Goal: Task Accomplishment & Management: Manage account settings

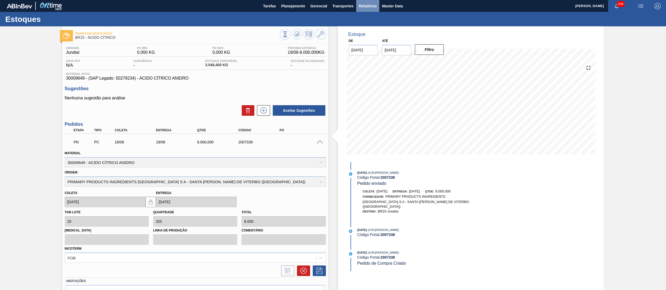
click at [363, 6] on span "Relatórios" at bounding box center [368, 6] width 18 height 6
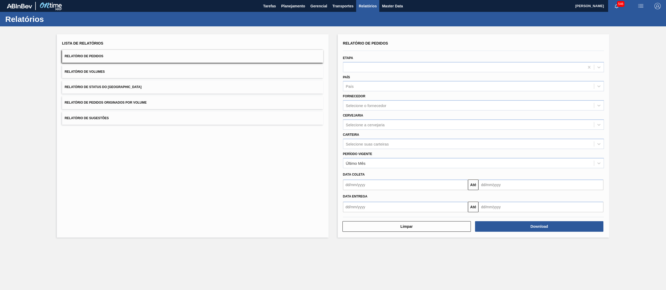
click at [98, 88] on span "Relatório de Status do [GEOGRAPHIC_DATA]" at bounding box center [103, 87] width 77 height 4
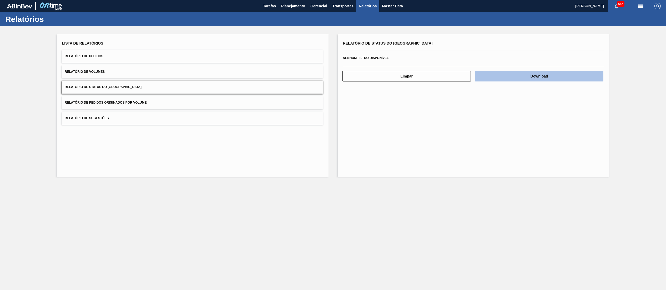
click at [500, 77] on button "Download" at bounding box center [539, 76] width 128 height 11
click at [281, 3] on span "Planejamento" at bounding box center [293, 6] width 24 height 6
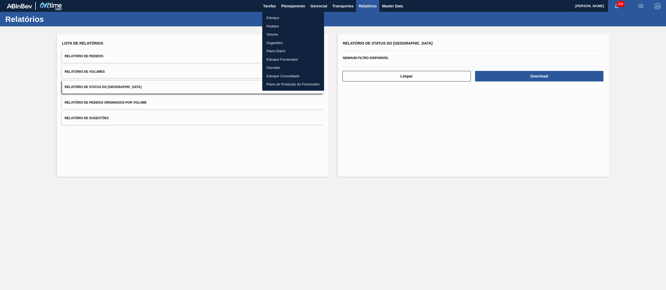
click at [283, 14] on li "Estoque" at bounding box center [293, 18] width 62 height 8
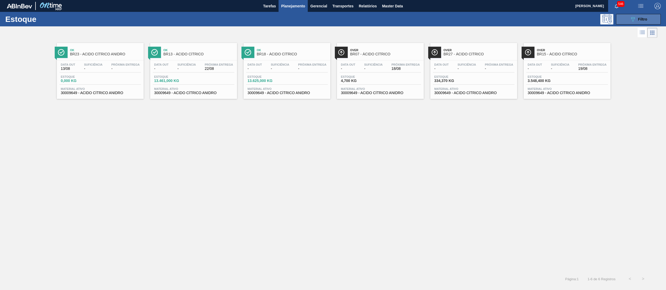
click at [636, 16] on div "089F7B8B-B2A5-4AFE-B5C0-19BA573D28AC Filtro" at bounding box center [639, 19] width 18 height 6
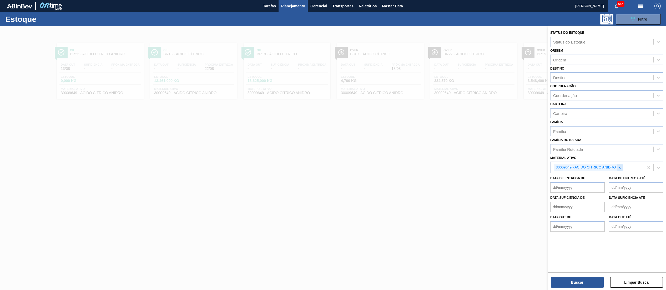
click at [622, 167] on div at bounding box center [620, 167] width 6 height 7
paste ativo "30034484"
type ativo "30034484"
click at [604, 179] on div "30034484 - AROMA LIMAO 20699223" at bounding box center [607, 180] width 113 height 10
click at [585, 277] on button "Buscar" at bounding box center [577, 282] width 53 height 11
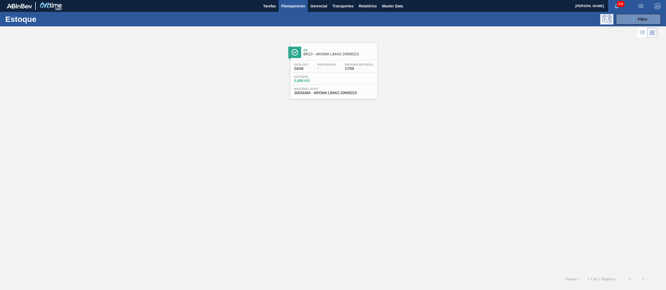
click at [341, 91] on div "Material ativo 30034484 - AROMA LIMAO 20699223" at bounding box center [334, 91] width 82 height 8
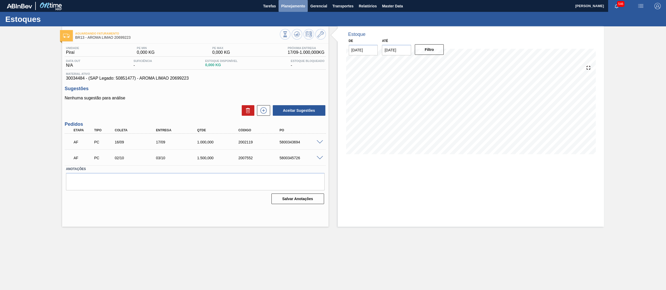
click at [295, 9] on button "Planejamento" at bounding box center [293, 6] width 29 height 12
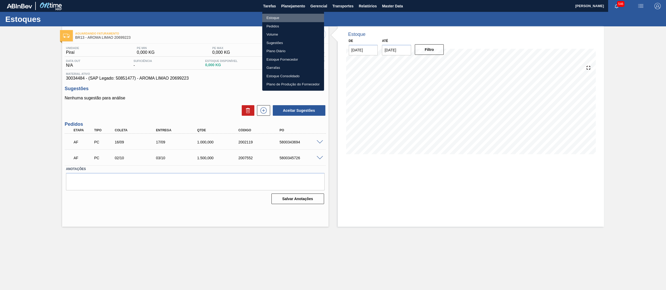
click at [287, 17] on li "Estoque" at bounding box center [293, 18] width 62 height 8
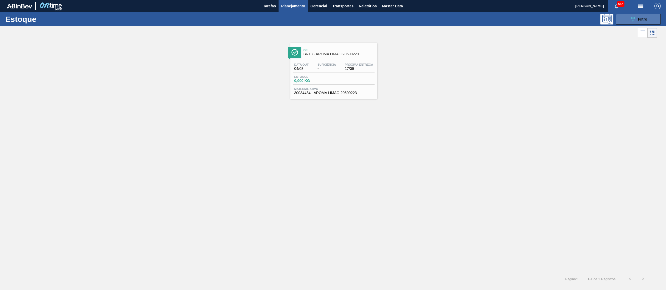
click at [630, 18] on icon "089F7B8B-B2A5-4AFE-B5C0-19BA573D28AC" at bounding box center [633, 19] width 6 height 6
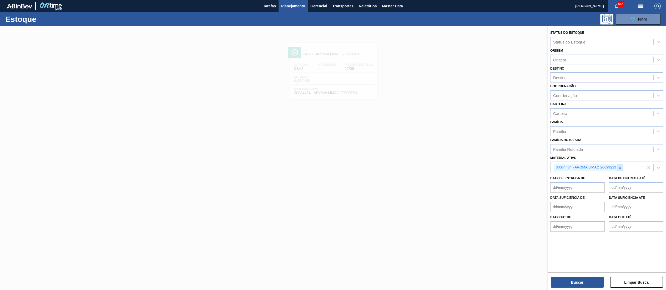
click at [622, 168] on icon at bounding box center [621, 168] width 4 height 4
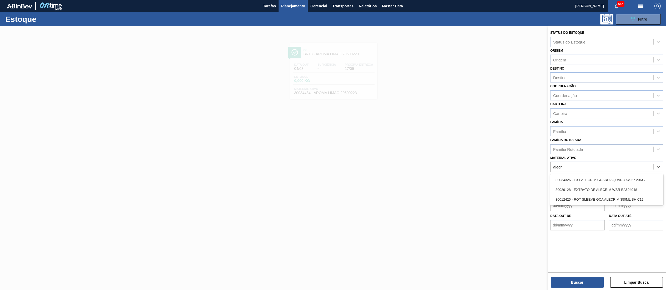
type ativo "alecr"
click at [607, 146] on div "Família Rotulada" at bounding box center [602, 149] width 103 height 8
type Rotulada "alecri"
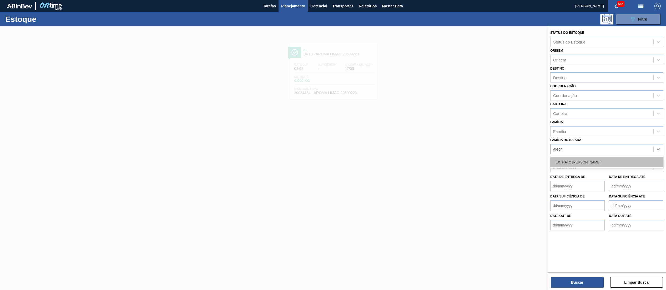
click at [609, 157] on div "EXTRATO [PERSON_NAME]" at bounding box center [607, 162] width 113 height 10
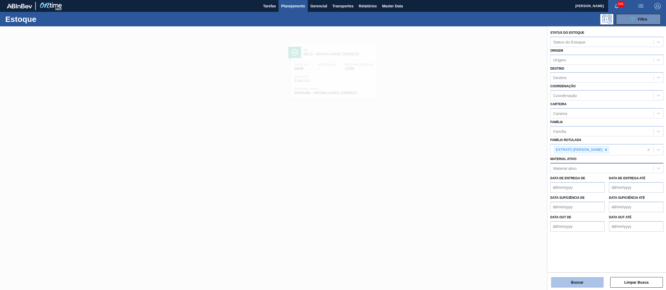
click at [576, 277] on button "Buscar" at bounding box center [577, 282] width 53 height 11
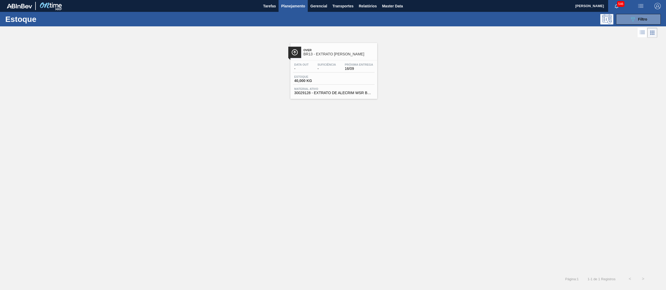
click at [333, 95] on div "Data out - Suficiência - Próxima Entrega 16/09 Estoque 40,000 KG Material ativo…" at bounding box center [334, 78] width 87 height 36
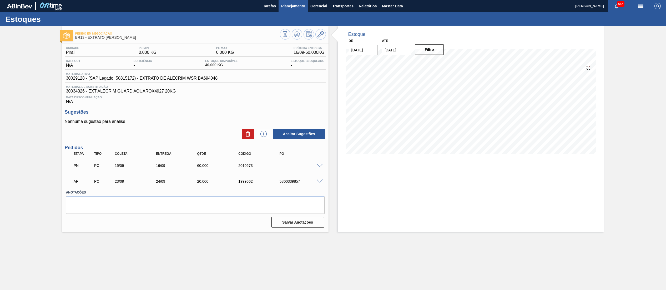
click at [290, 1] on button "Planejamento" at bounding box center [293, 6] width 29 height 12
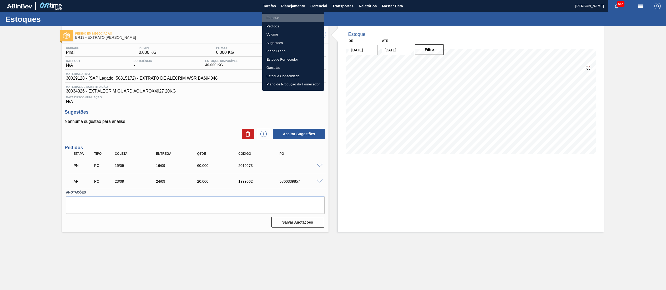
click at [290, 14] on li "Estoque" at bounding box center [293, 18] width 62 height 8
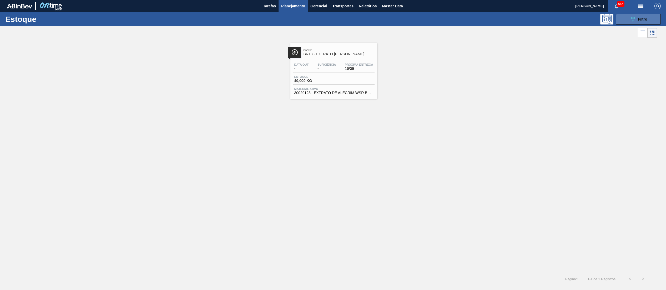
click at [632, 23] on button "089F7B8B-B2A5-4AFE-B5C0-19BA573D28AC Filtro" at bounding box center [638, 19] width 45 height 11
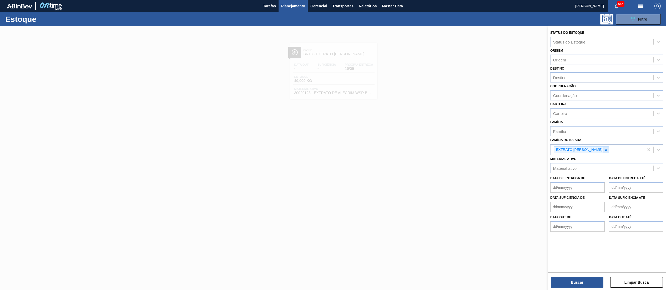
click at [605, 148] on icon at bounding box center [607, 150] width 4 height 4
click at [599, 161] on div "Material ativo" at bounding box center [607, 166] width 113 height 10
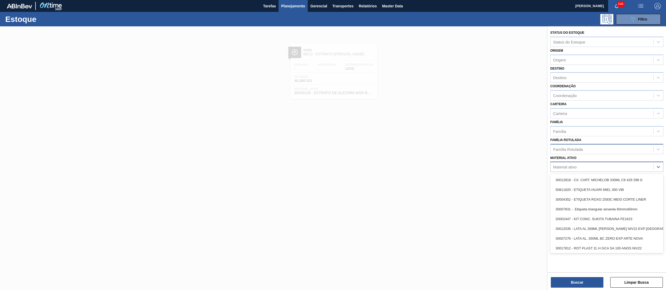
paste ativo "30029393"
type ativo "30029393"
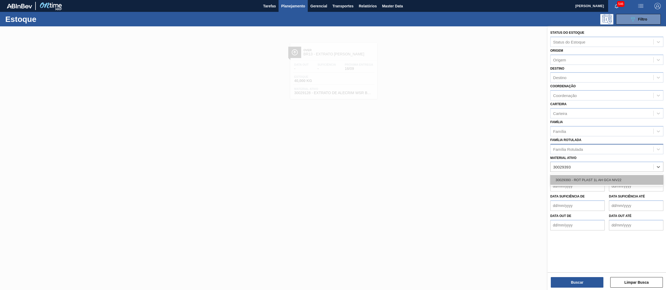
click at [597, 180] on div "30029393 - ROT PLAST 1L AH GCA NIV22" at bounding box center [607, 180] width 113 height 10
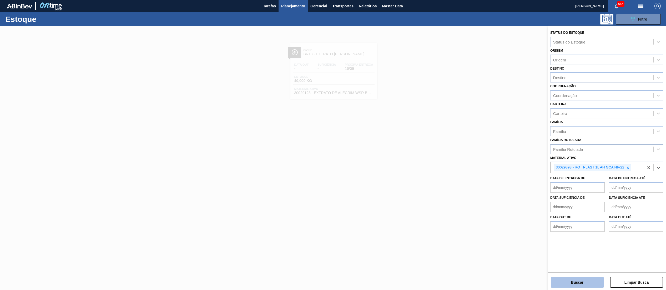
click at [578, 282] on button "Buscar" at bounding box center [577, 282] width 53 height 11
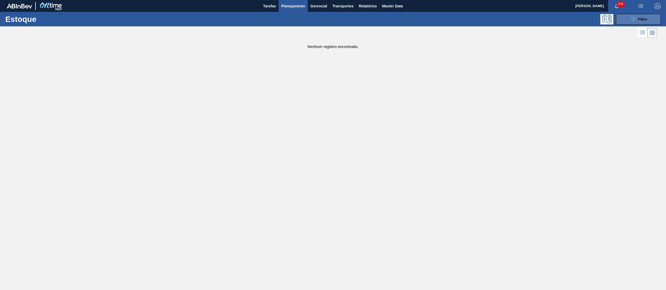
click at [627, 18] on button "089F7B8B-B2A5-4AFE-B5C0-19BA573D28AC Filtro" at bounding box center [638, 19] width 45 height 11
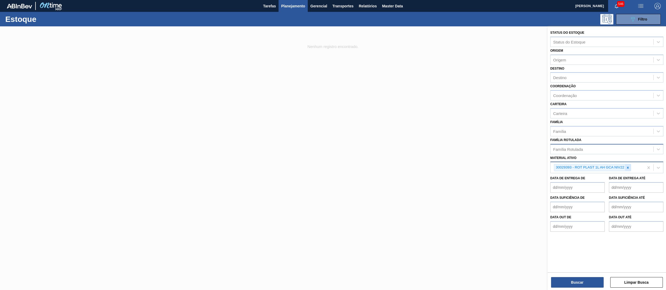
click at [626, 168] on div at bounding box center [628, 167] width 6 height 7
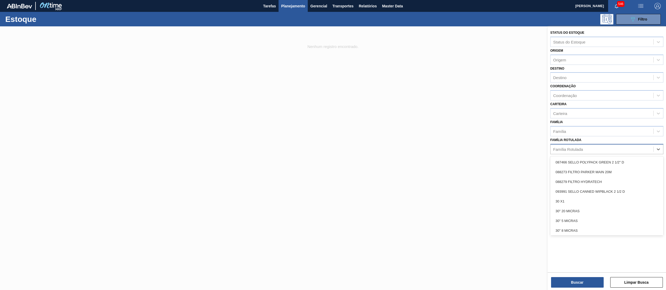
click at [620, 149] on div "Família Rotulada" at bounding box center [602, 149] width 103 height 8
type Rotulada "gca 1l"
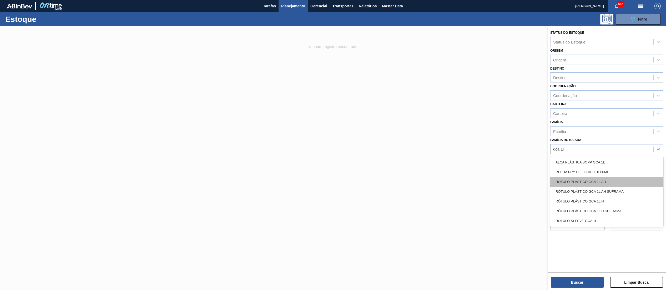
click at [619, 177] on div "RÓTULO PLÁSTICO GCA 1L AH" at bounding box center [607, 182] width 113 height 10
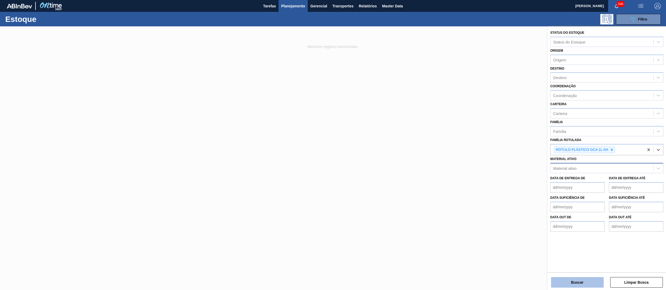
click at [573, 278] on button "Buscar" at bounding box center [577, 282] width 53 height 11
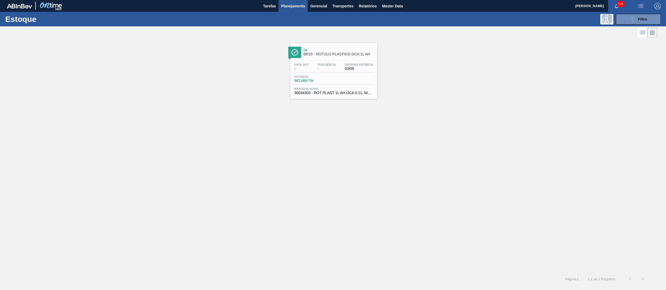
click at [331, 94] on span "30034303 - ROT PLAST 1L AH GCA S CL NIV25" at bounding box center [334, 93] width 79 height 4
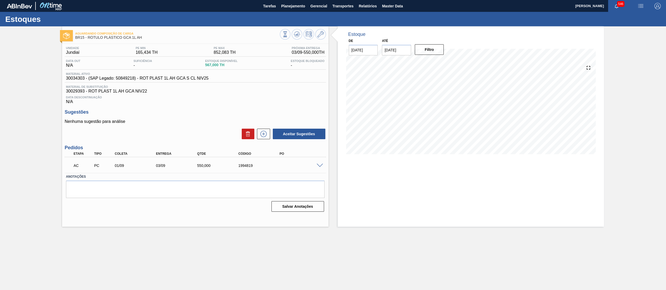
click at [320, 166] on span at bounding box center [320, 165] width 6 height 4
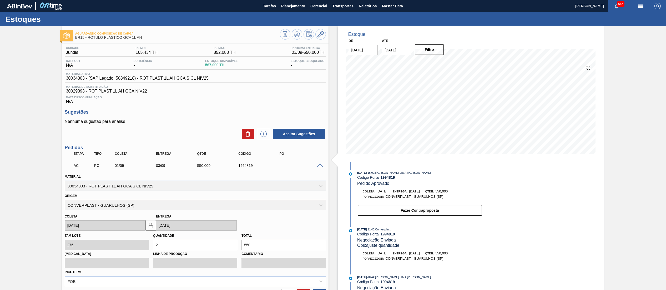
click at [325, 104] on div "Data Descontinuação N/A" at bounding box center [195, 98] width 261 height 11
click at [299, 3] on span "Planejamento" at bounding box center [293, 6] width 24 height 6
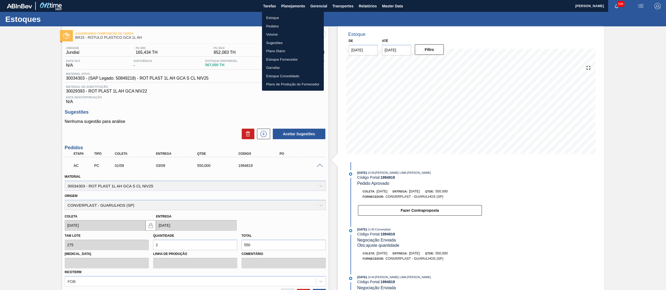
click at [298, 16] on li "Estoque" at bounding box center [293, 18] width 62 height 8
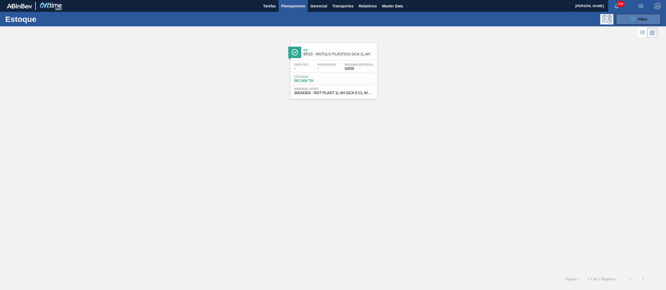
click at [645, 22] on div "089F7B8B-B2A5-4AFE-B5C0-19BA573D28AC Filtro" at bounding box center [639, 19] width 18 height 6
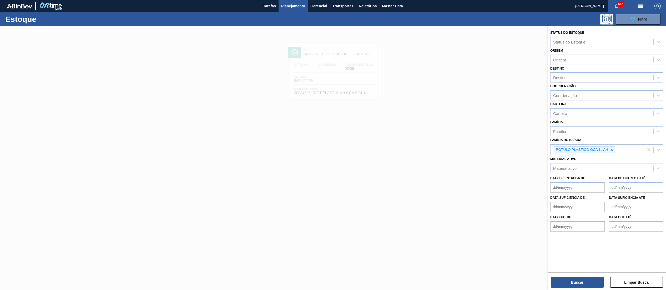
click at [616, 149] on div "RÓTULO PLÁSTICO GCA 1L AH" at bounding box center [597, 149] width 93 height 11
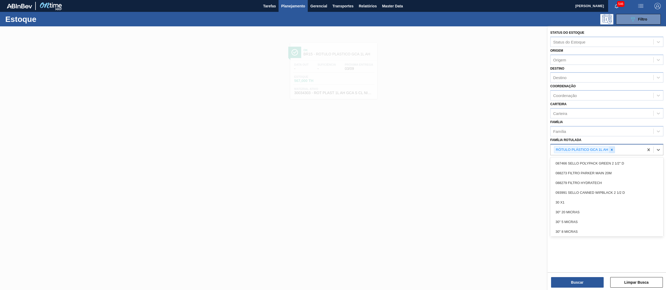
click at [614, 148] on icon at bounding box center [612, 150] width 4 height 4
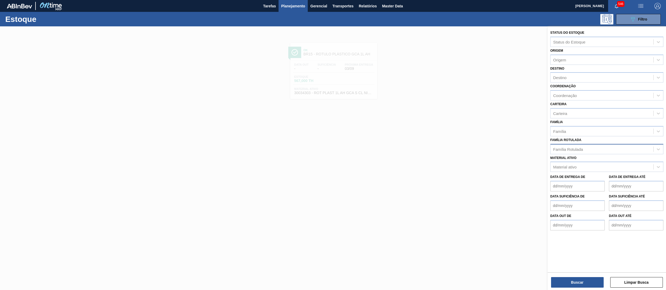
click at [604, 139] on div "Família Rotulada Família Rotulada" at bounding box center [607, 145] width 113 height 18
click at [597, 164] on div "Material ativo" at bounding box center [602, 167] width 103 height 8
paste ativo "30034484"
type ativo "30034484"
click at [594, 179] on div "30034484 - AROMA LIMAO 20699223" at bounding box center [607, 180] width 113 height 10
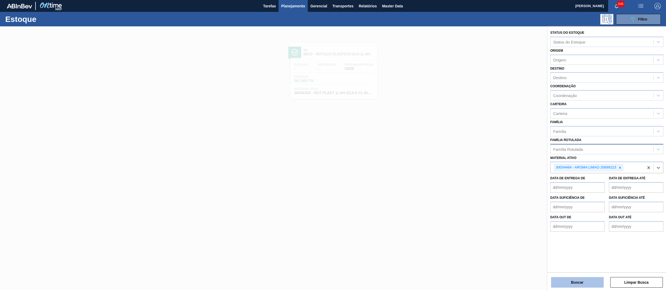
click at [567, 281] on button "Buscar" at bounding box center [577, 282] width 53 height 11
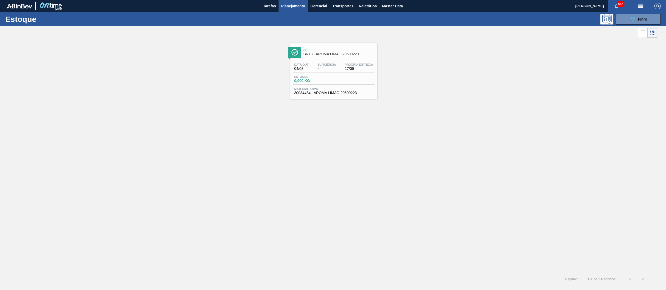
click at [336, 92] on span "30034484 - AROMA LIMAO 20699223" at bounding box center [334, 93] width 79 height 4
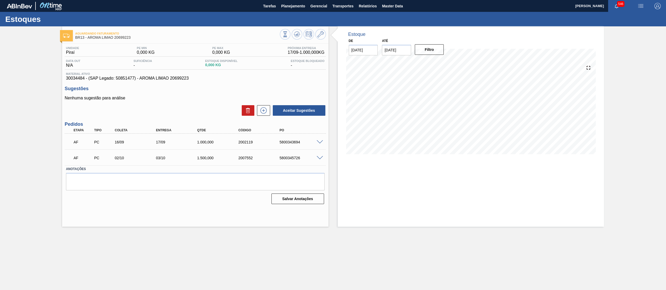
click at [319, 159] on span at bounding box center [320, 158] width 6 height 4
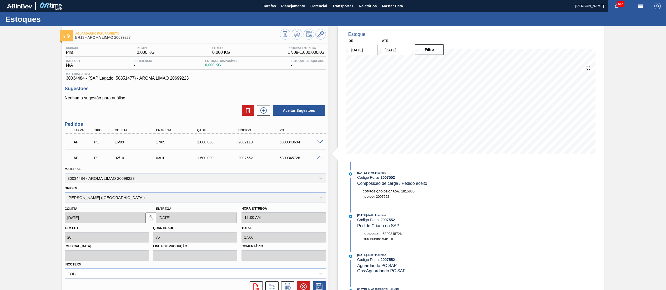
click at [319, 159] on span at bounding box center [320, 158] width 6 height 4
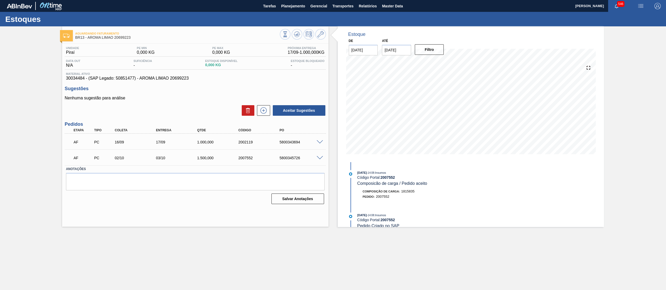
click at [317, 156] on span at bounding box center [320, 158] width 6 height 4
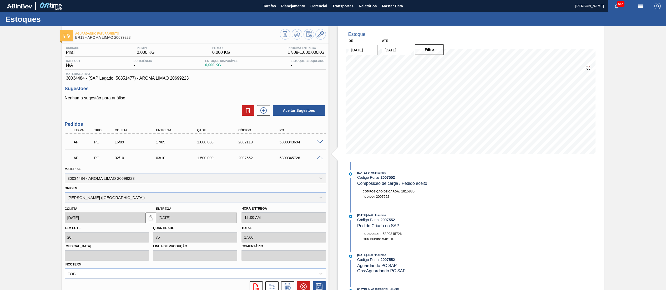
click at [317, 156] on span at bounding box center [320, 158] width 6 height 4
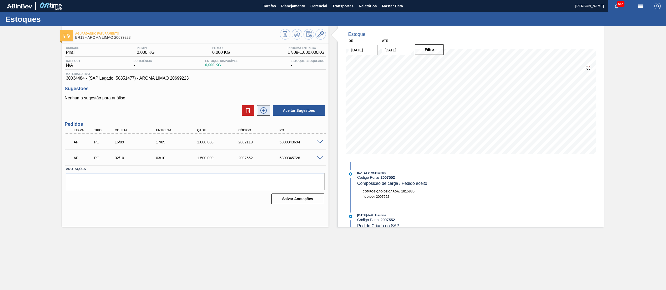
click at [257, 113] on button at bounding box center [263, 110] width 13 height 11
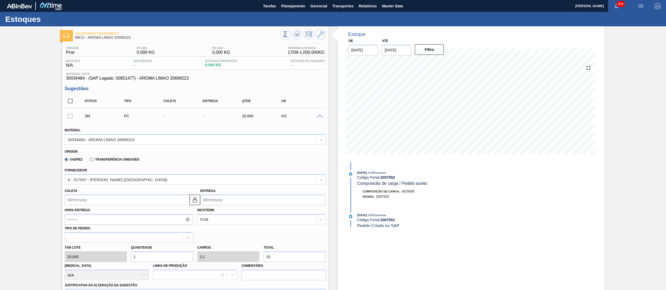
click at [99, 259] on div "[PERSON_NAME] 20,000 Quantidade 1 Carros 0,1 Total 20 [MEDICAL_DATA] N/A Linha …" at bounding box center [196, 261] width 266 height 38
type input "10"
type input "1"
type input "200"
click at [109, 258] on div "[PERSON_NAME] 20,000 Quantidade 10 Carros 1 Total 200 [MEDICAL_DATA] N/A Linha …" at bounding box center [196, 261] width 266 height 38
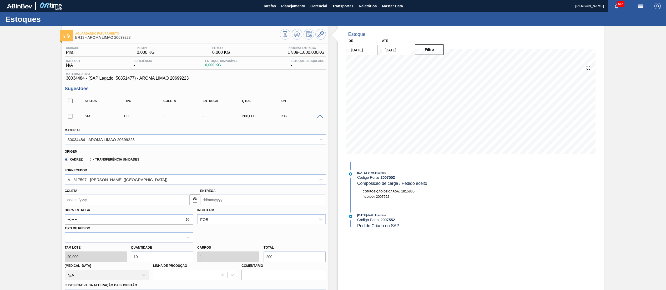
type input "5"
type input "0,5"
type input "100"
type input "50"
type input "5"
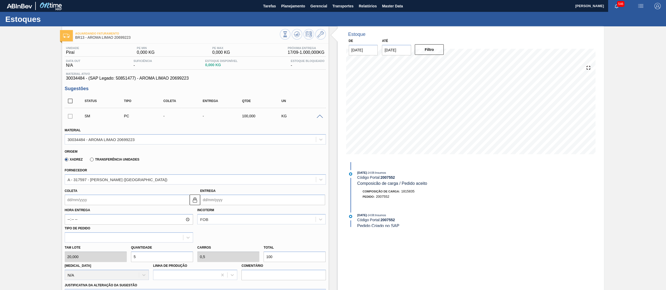
type input "1.000"
type input "50"
click at [104, 202] on input "Coleta" at bounding box center [127, 199] width 125 height 11
drag, startPoint x: 105, startPoint y: 210, endPoint x: 109, endPoint y: 212, distance: 4.2
click at [105, 210] on div "agosto 2025 dom seg ter qua qui sex sab" at bounding box center [96, 215] width 63 height 15
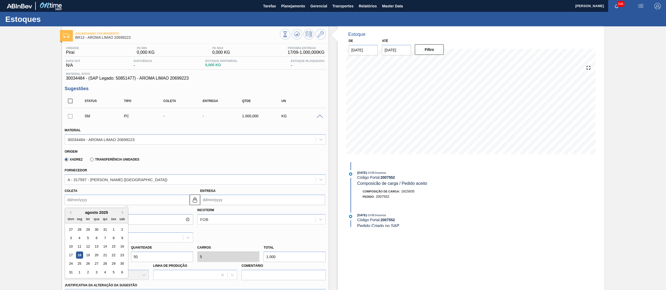
click at [125, 215] on div "dom seg ter qua qui sex sab" at bounding box center [96, 218] width 63 height 8
click at [125, 211] on button "Next Month" at bounding box center [124, 212] width 4 height 4
click at [82, 256] on div "22" at bounding box center [79, 254] width 7 height 7
type input "[DATE]"
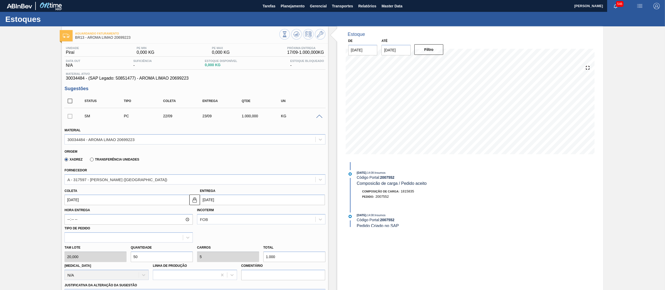
scroll to position [156, 0]
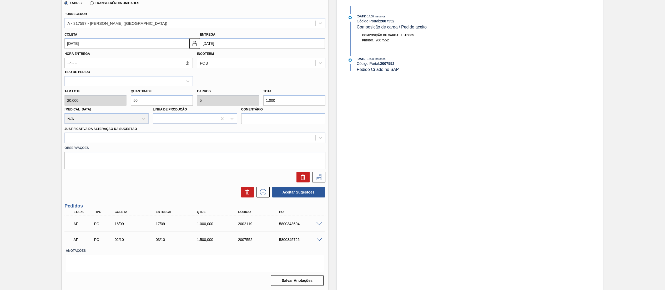
click at [144, 135] on div at bounding box center [190, 138] width 251 height 8
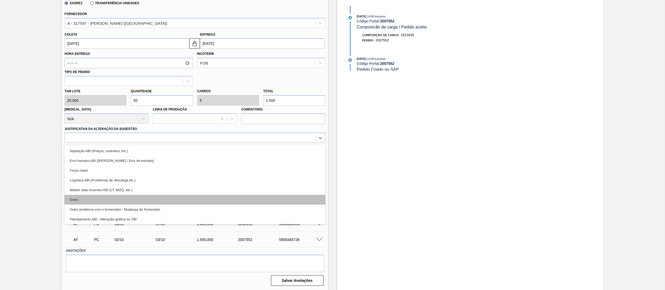
click at [92, 203] on div "Outro" at bounding box center [194, 200] width 261 height 10
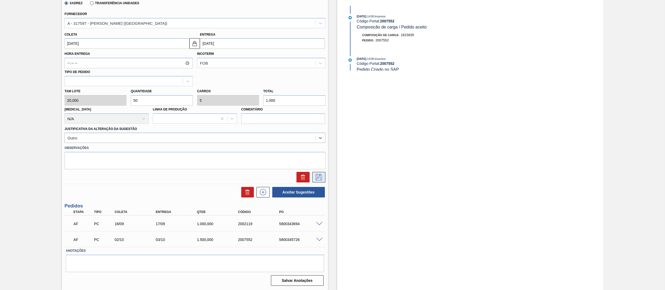
click at [317, 177] on icon at bounding box center [319, 177] width 8 height 6
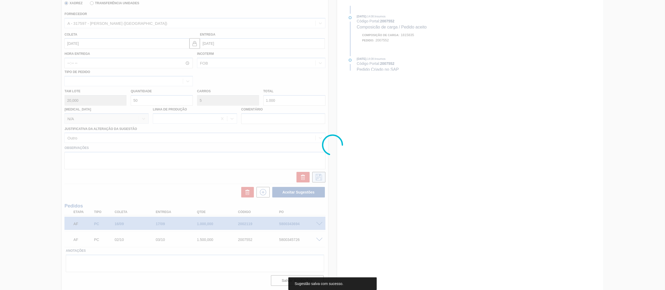
scroll to position [0, 0]
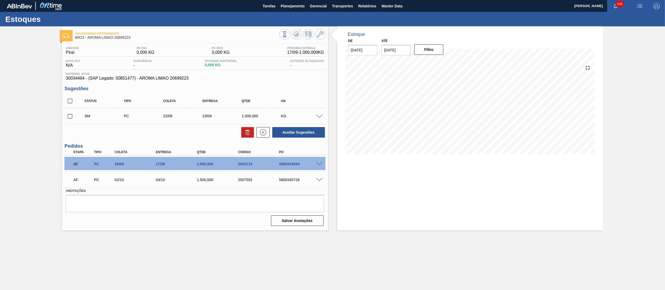
click at [70, 115] on input "checkbox" at bounding box center [69, 116] width 11 height 11
click at [275, 131] on button "Aceitar Sugestões" at bounding box center [298, 132] width 53 height 11
checkbox input "false"
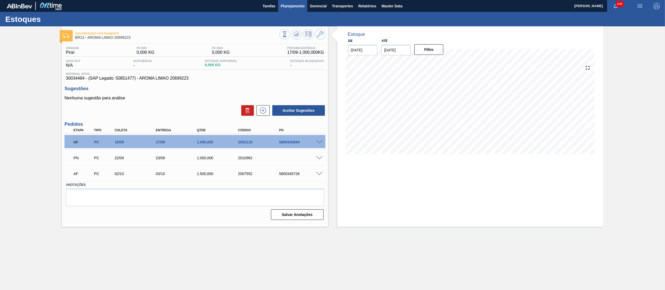
click at [282, 5] on span "Planejamento" at bounding box center [293, 6] width 24 height 6
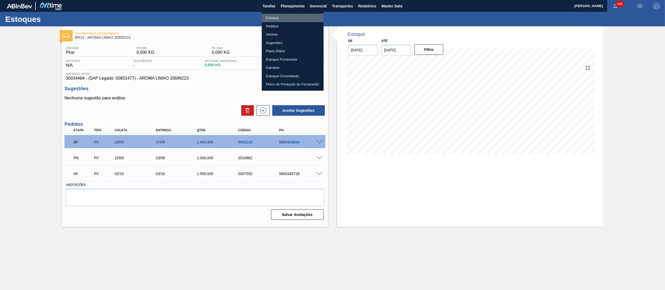
click at [280, 16] on li "Estoque" at bounding box center [293, 18] width 62 height 8
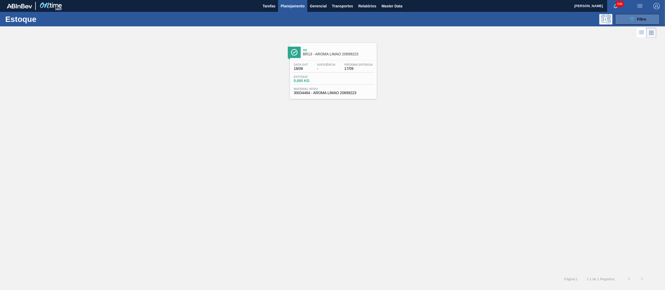
click at [644, 18] on span "Filtro" at bounding box center [641, 19] width 9 height 4
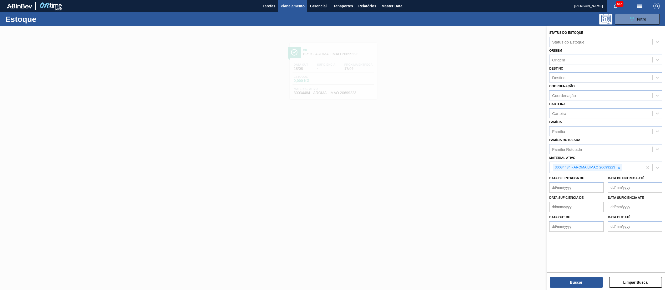
click at [616, 167] on div "30034484 - AROMA LIMAO 20699223" at bounding box center [585, 167] width 63 height 7
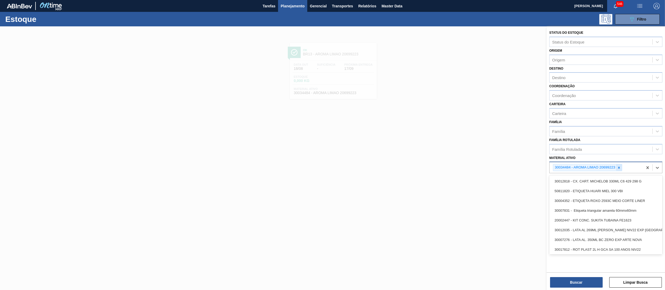
click at [619, 167] on icon at bounding box center [619, 168] width 4 height 4
paste ativo "30034483"
type ativo "30034483"
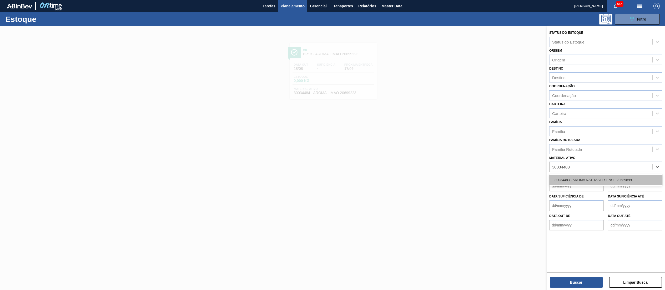
click at [610, 181] on div "30034483 - AROMA NAT TASTESENSE 20639899" at bounding box center [606, 180] width 113 height 10
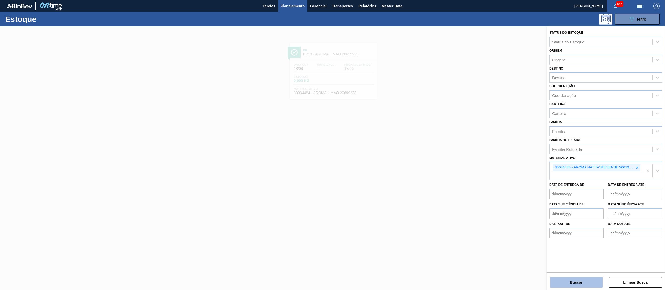
click at [587, 280] on button "Buscar" at bounding box center [576, 282] width 53 height 11
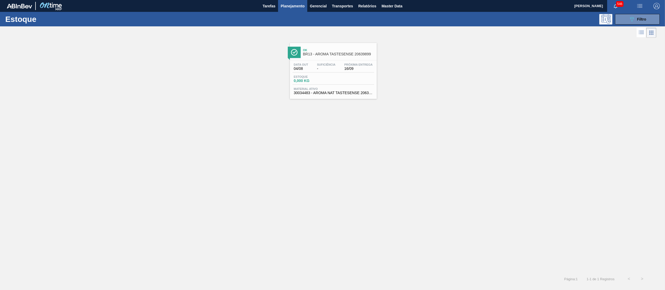
click at [342, 93] on span "30034483 - AROMA NAT TASTESENSE 20639899" at bounding box center [333, 93] width 79 height 4
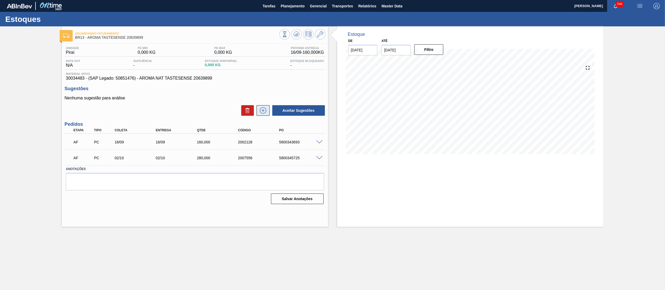
click at [264, 115] on button at bounding box center [263, 110] width 13 height 11
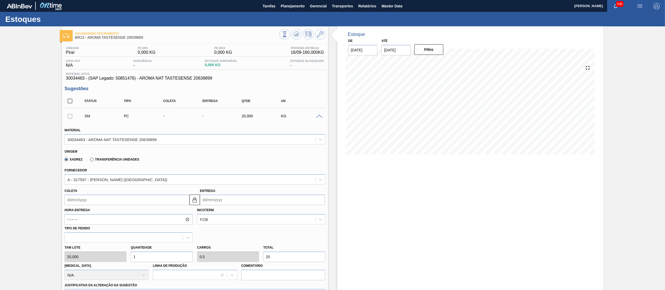
drag, startPoint x: 117, startPoint y: 254, endPoint x: 87, endPoint y: 251, distance: 30.2
click at [87, 251] on div "[PERSON_NAME] 20,000 Quantidade 1 Carros 0,5 Total 20 [MEDICAL_DATA] N/A Linha …" at bounding box center [194, 261] width 265 height 38
type input "10"
type input "5"
type input "200"
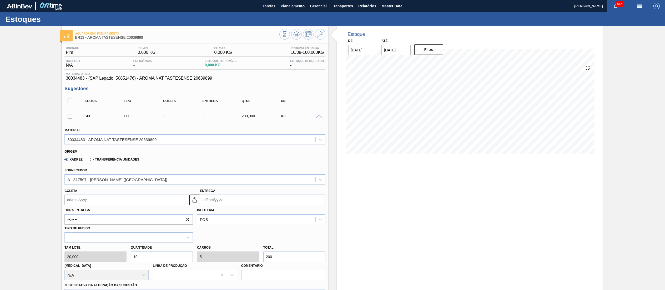
click at [101, 255] on div "[PERSON_NAME] 20,000 Quantidade 10 Carros 5 Total 200 [MEDICAL_DATA] N/A Linha …" at bounding box center [194, 261] width 265 height 38
type input "8"
type input "4"
type input "160"
type input "8"
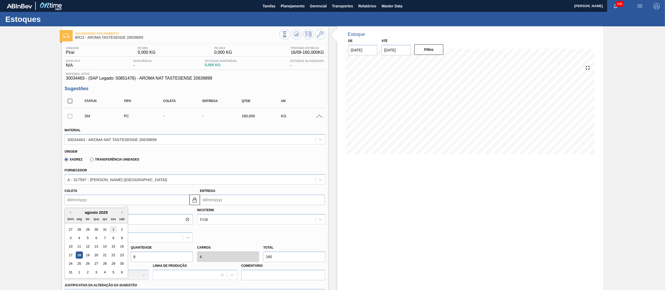
drag, startPoint x: 124, startPoint y: 200, endPoint x: 112, endPoint y: 229, distance: 32.1
click at [124, 200] on input "Coleta" at bounding box center [126, 199] width 125 height 11
drag, startPoint x: 109, startPoint y: 215, endPoint x: 119, endPoint y: 214, distance: 10.5
click at [110, 215] on div "dom seg ter qua qui sex sab" at bounding box center [96, 218] width 63 height 8
click at [124, 212] on button "Next Month" at bounding box center [124, 212] width 4 height 4
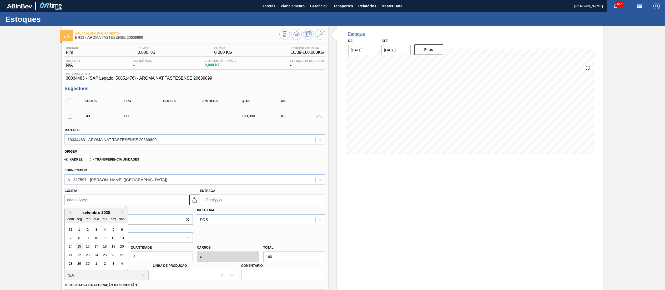
click at [79, 247] on div "15" at bounding box center [79, 246] width 7 height 7
type input "[DATE]"
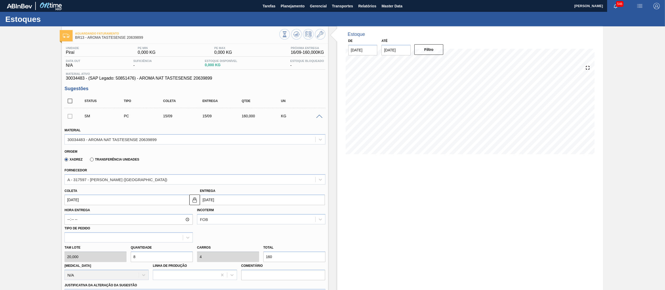
scroll to position [156, 0]
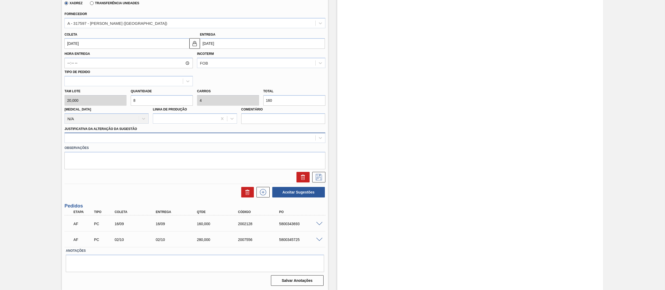
click at [123, 138] on div at bounding box center [190, 138] width 251 height 8
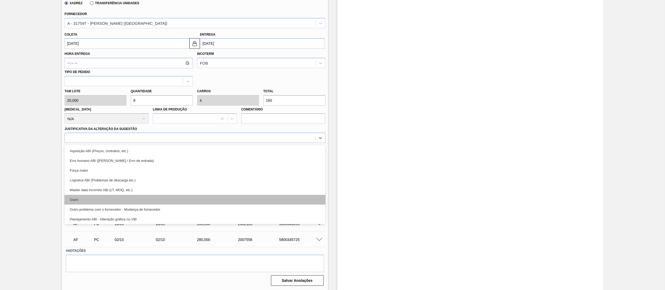
click at [100, 197] on div "Outro" at bounding box center [194, 200] width 261 height 10
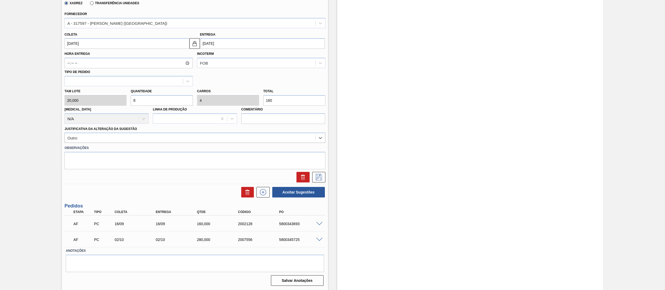
click at [325, 178] on div at bounding box center [194, 177] width 265 height 11
click at [322, 178] on icon at bounding box center [319, 177] width 8 height 6
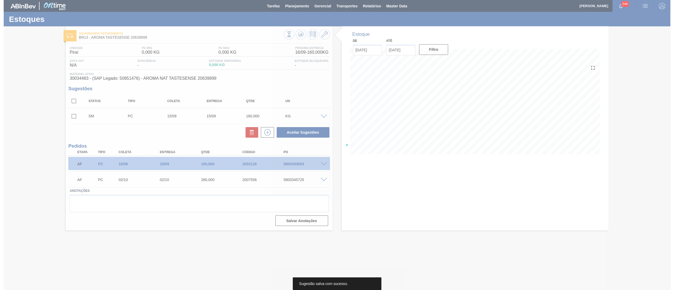
scroll to position [0, 0]
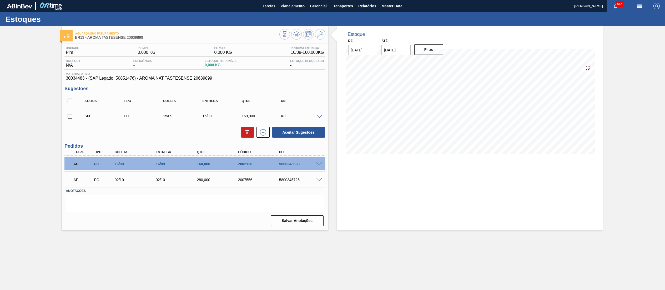
click at [71, 114] on input "checkbox" at bounding box center [69, 116] width 11 height 11
click at [318, 131] on button "Aceitar Sugestões" at bounding box center [298, 132] width 53 height 11
checkbox input "false"
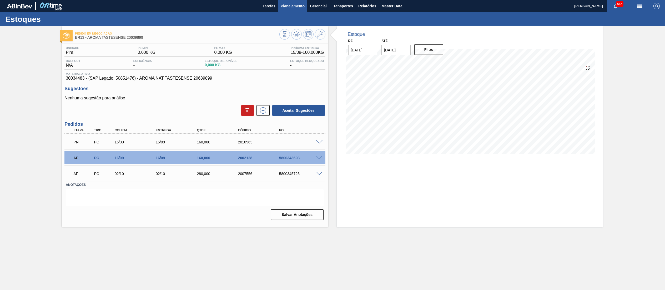
click at [288, 8] on span "Planejamento" at bounding box center [293, 6] width 24 height 6
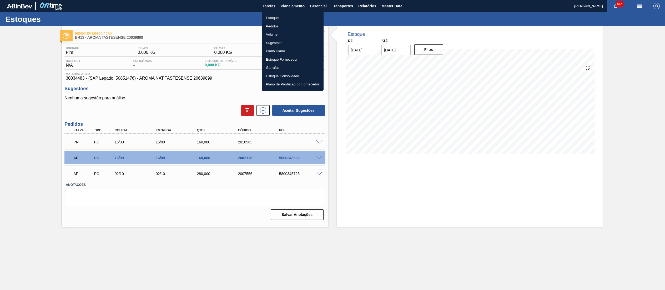
click at [287, 15] on li "Estoque" at bounding box center [293, 18] width 62 height 8
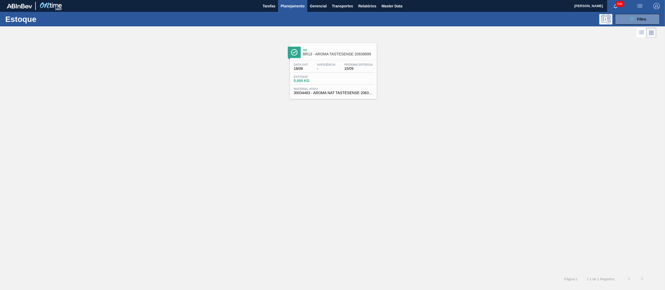
drag, startPoint x: 624, startPoint y: 24, endPoint x: 624, endPoint y: 30, distance: 6.6
click at [624, 23] on button "089F7B8B-B2A5-4AFE-B5C0-19BA573D28AC Filtro" at bounding box center [637, 19] width 45 height 11
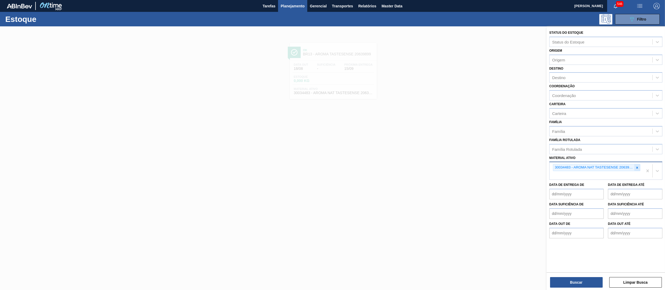
click at [636, 166] on icon at bounding box center [638, 168] width 4 height 4
paste ativo "30008340"
type ativo "30008340"
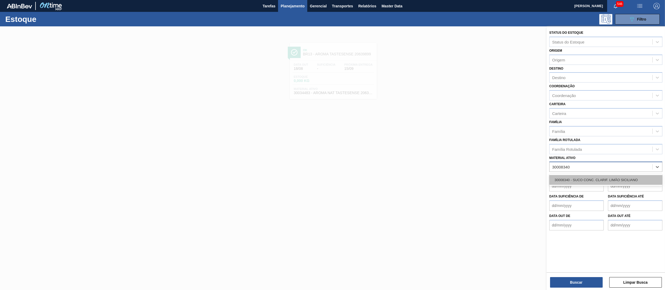
click at [626, 180] on div "30008340 - SUCO CONC. CLARIF. LIMÃO SICILIANO" at bounding box center [606, 180] width 113 height 10
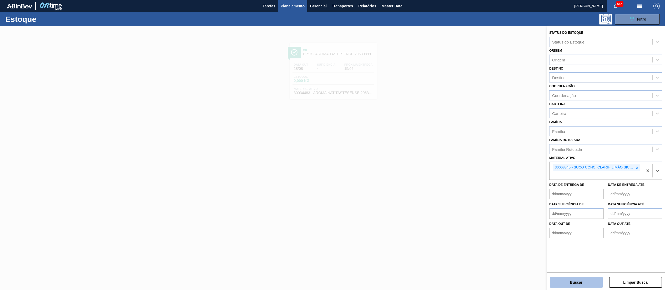
click at [578, 281] on button "Buscar" at bounding box center [576, 282] width 53 height 11
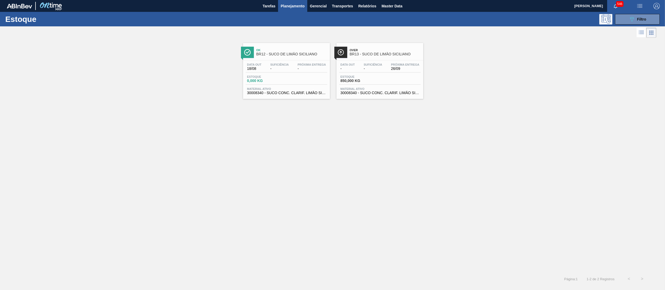
click at [365, 96] on div "Data out - Suficiência - Próxima Entrega 26/09 Estoque 850,000 KG Material ativ…" at bounding box center [380, 78] width 87 height 36
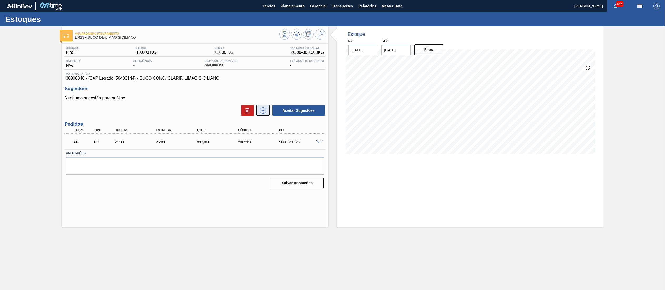
click at [262, 113] on icon at bounding box center [263, 110] width 8 height 6
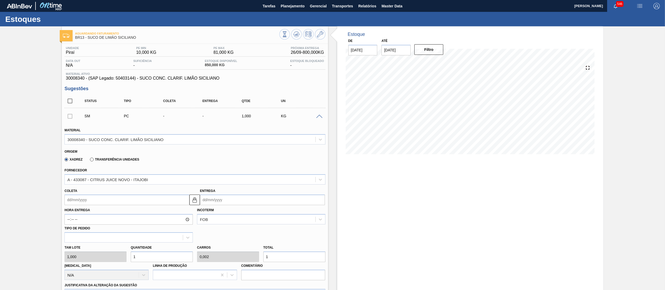
click at [117, 203] on input "Coleta" at bounding box center [126, 199] width 125 height 11
click at [96, 161] on label "Transferência Unidades" at bounding box center [114, 159] width 49 height 4
click at [89, 160] on input "Transferência Unidades" at bounding box center [89, 160] width 0 height 0
click at [67, 159] on label "Xadrez" at bounding box center [73, 159] width 18 height 4
click at [64, 160] on input "Xadrez" at bounding box center [64, 160] width 0 height 0
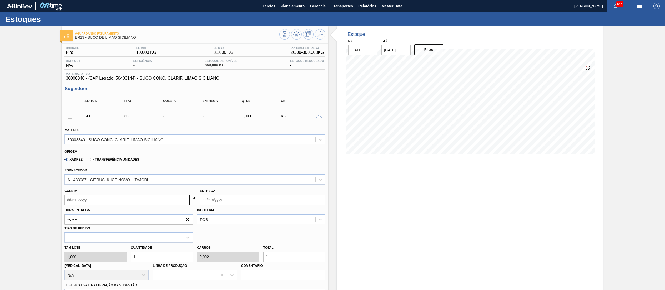
drag, startPoint x: 145, startPoint y: 203, endPoint x: 137, endPoint y: 200, distance: 8.8
click at [145, 203] on input "Coleta" at bounding box center [126, 199] width 125 height 11
drag, startPoint x: 664, startPoint y: 102, endPoint x: 659, endPoint y: 129, distance: 27.8
click at [659, 129] on div "Aguardando Faturamento BR13 - SUCO DE LIMÃO [PERSON_NAME] Unidade Piraí PE MIN …" at bounding box center [332, 228] width 665 height 404
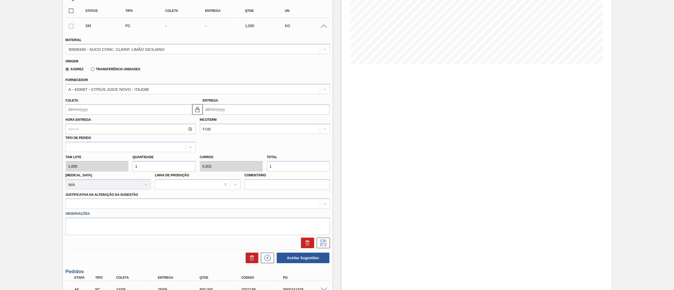
scroll to position [139, 0]
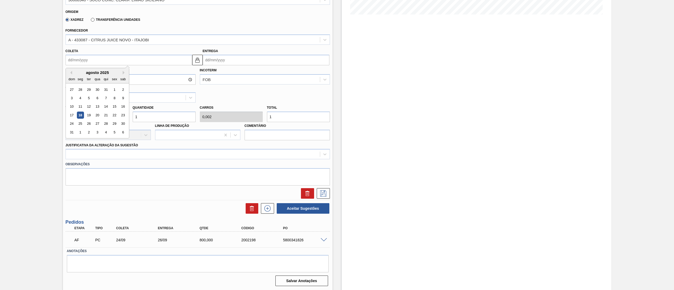
click at [118, 59] on input "Coleta" at bounding box center [129, 60] width 127 height 11
click at [101, 71] on div "agosto 2025" at bounding box center [97, 72] width 63 height 4
click at [123, 73] on button "Next Month" at bounding box center [125, 73] width 4 height 4
click at [78, 115] on div "22" at bounding box center [80, 115] width 7 height 7
type input "[DATE]"
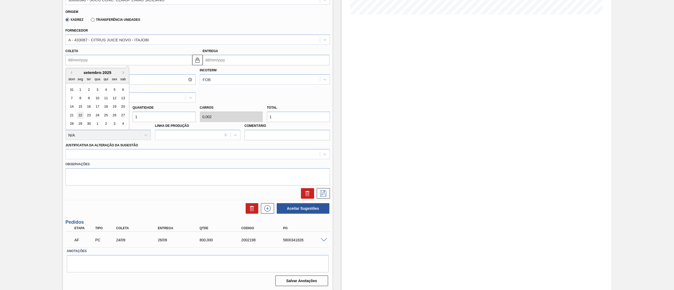
type input "[DATE]"
click at [103, 60] on input "[DATE]" at bounding box center [129, 60] width 127 height 11
click at [89, 113] on div "23" at bounding box center [88, 115] width 7 height 7
type input "[DATE]"
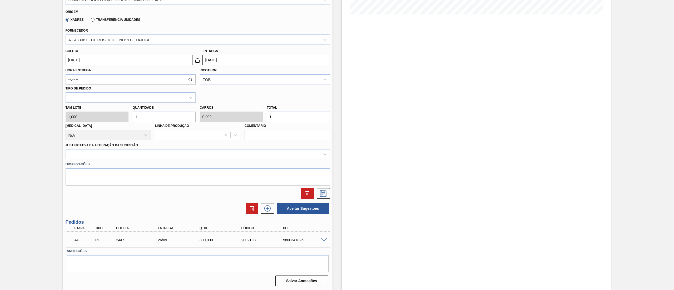
click at [104, 60] on input "[DATE]" at bounding box center [129, 60] width 127 height 11
click at [96, 112] on div "24" at bounding box center [97, 115] width 7 height 7
type input "[DATE]"
click at [97, 114] on div "[PERSON_NAME] 1,000 Quantidade 1 Carros 0,002 Total 1 [MEDICAL_DATA] N/A Linha …" at bounding box center [197, 122] width 268 height 38
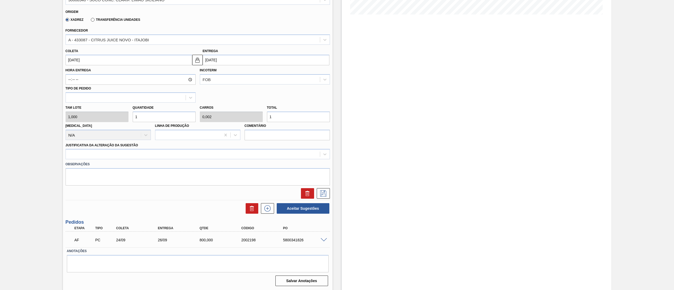
type input "2"
type input "0,004"
type input "2"
type input "20"
type input "0,04"
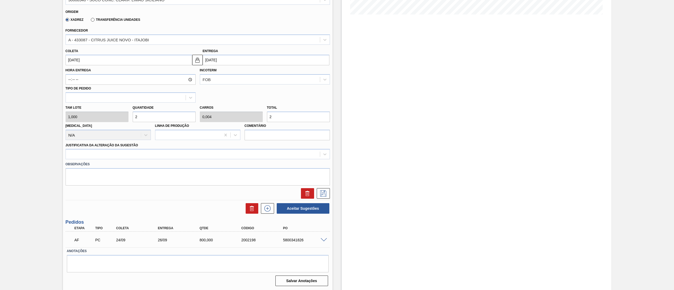
type input "20"
type input "200"
type input "0,4"
type input "200"
type input "2.000"
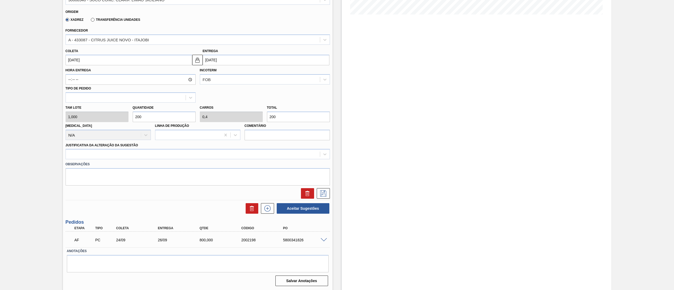
type input "4"
type input "2.000"
click at [119, 155] on div at bounding box center [193, 155] width 254 height 8
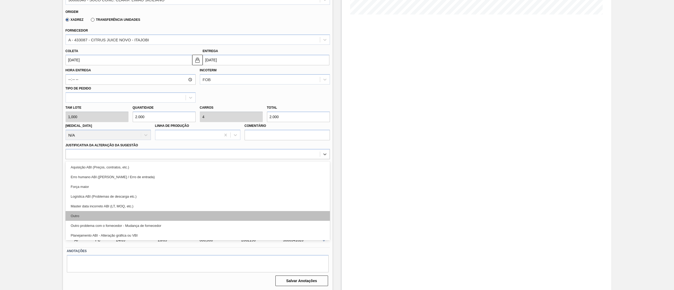
click at [99, 213] on div "Outro" at bounding box center [198, 216] width 264 height 10
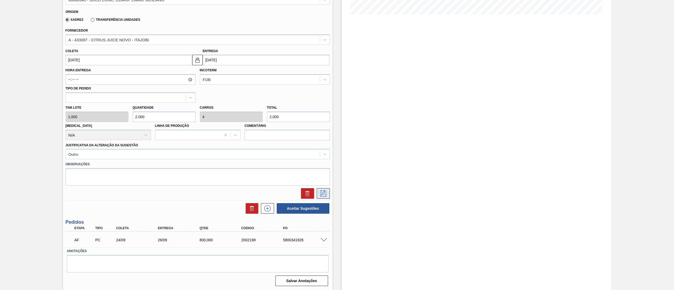
click at [325, 190] on icon at bounding box center [323, 193] width 8 height 6
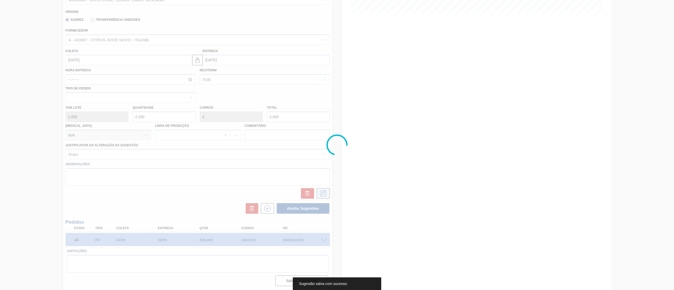
scroll to position [0, 0]
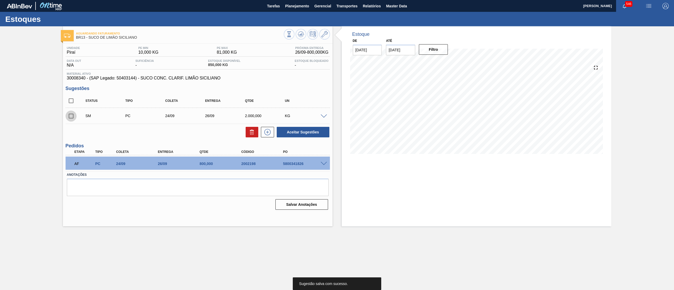
click at [69, 117] on input "checkbox" at bounding box center [71, 116] width 11 height 11
click at [296, 131] on button "Aceitar Sugestões" at bounding box center [303, 132] width 53 height 11
checkbox input "false"
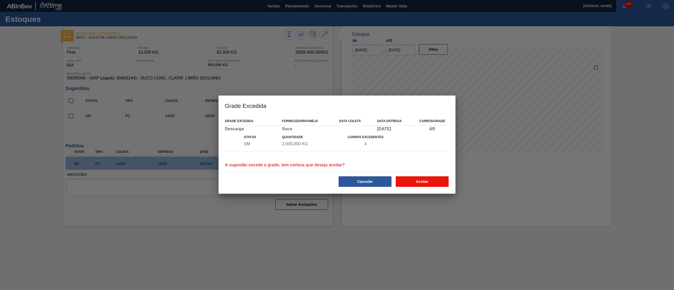
click at [413, 178] on button "Aceitar" at bounding box center [422, 181] width 53 height 11
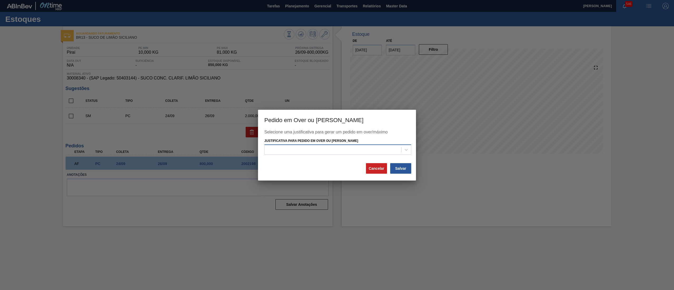
click at [352, 146] on div at bounding box center [333, 150] width 137 height 8
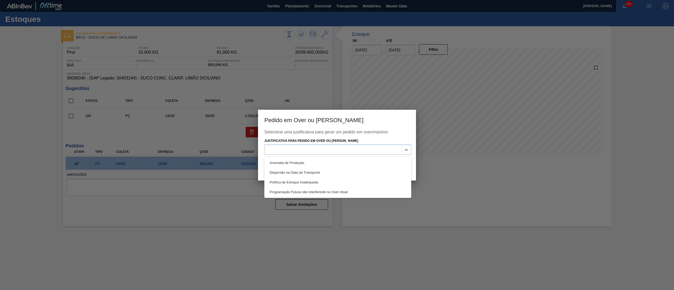
click at [335, 124] on h3 "Pedido em Over ou [PERSON_NAME]" at bounding box center [337, 120] width 158 height 20
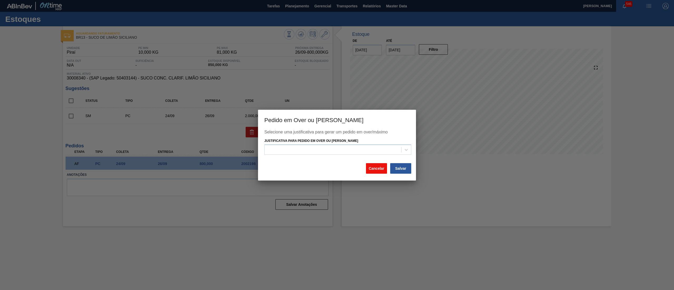
click at [379, 170] on button "Cancelar" at bounding box center [376, 168] width 21 height 11
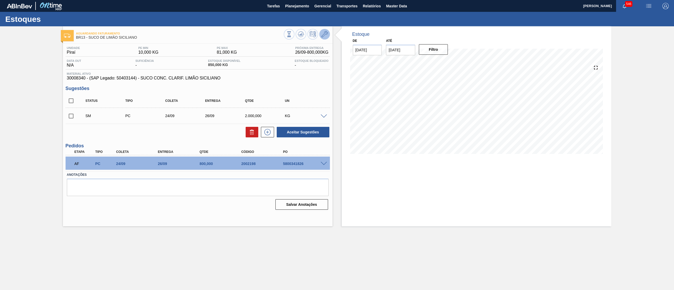
click at [325, 33] on icon at bounding box center [324, 34] width 6 height 6
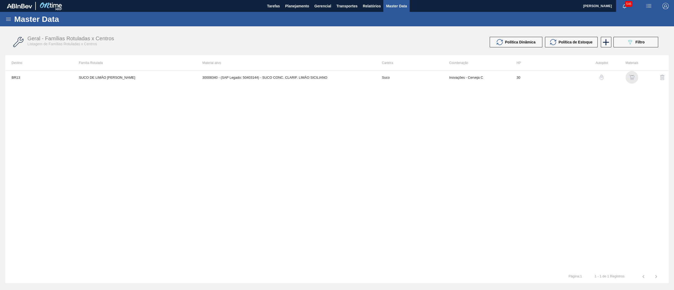
click at [632, 80] on img "button" at bounding box center [631, 77] width 5 height 5
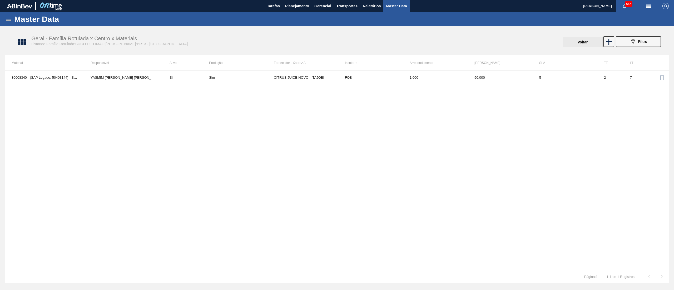
click at [581, 38] on button "Voltar" at bounding box center [582, 42] width 39 height 11
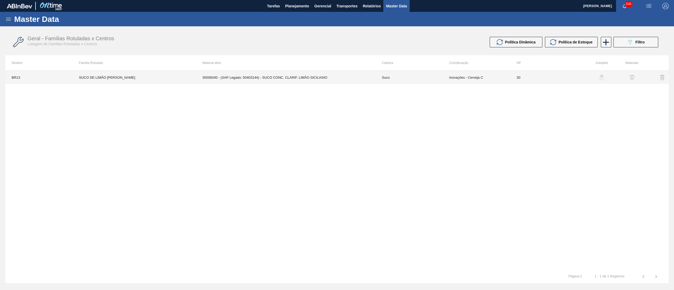
click at [322, 79] on td "30008340 - (SAP Legado: 50403144) - SUCO CONC. CLARIF. LIMÃO SICILIANO" at bounding box center [286, 77] width 180 height 13
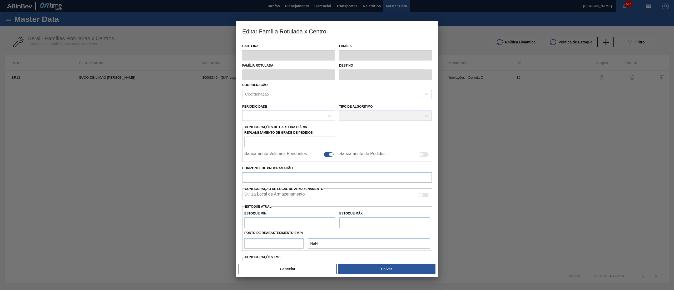
type input "Suco"
type input "SUCO DE LIMÃO [PERSON_NAME]"
type input "BR13 - Piraí"
type input "30"
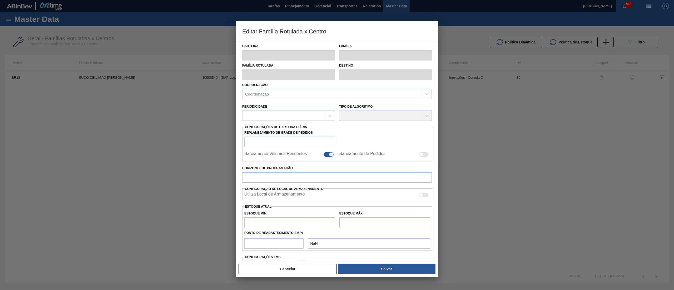
type input "10"
type input "81"
type input "50"
type input "45,500"
checkbox input "true"
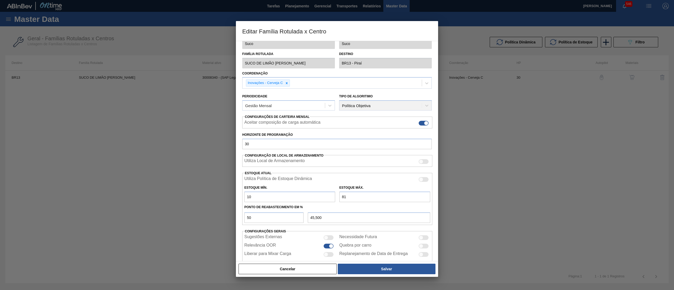
scroll to position [22, 0]
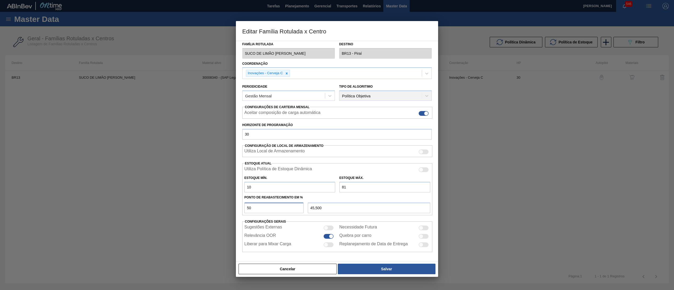
drag, startPoint x: 271, startPoint y: 210, endPoint x: 220, endPoint y: 207, distance: 51.1
click at [220, 207] on div "Editar Família Rotulada x Centro Carteira Suco Família Suco Família Rotulada SU…" at bounding box center [337, 145] width 674 height 290
type input "2"
type input "11,420"
type input "24"
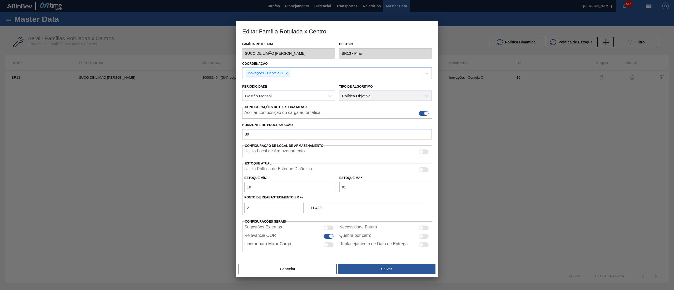
type input "27,040"
type input "240"
type input "180,400"
drag, startPoint x: 267, startPoint y: 212, endPoint x: 175, endPoint y: 204, distance: 91.6
click at [175, 204] on div "Editar Família Rotulada x Centro Carteira Suco Família Suco Família Rotulada SU…" at bounding box center [337, 145] width 674 height 290
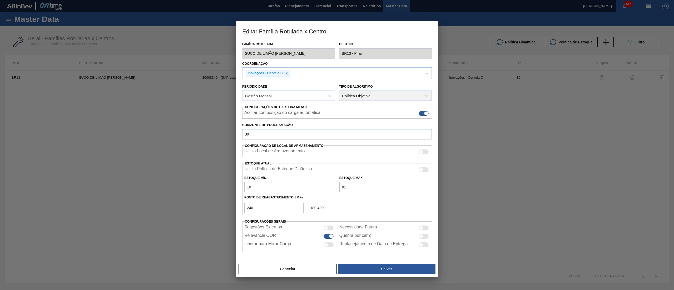
type input "5"
type input "13,550"
type input "50"
type input "45,500"
drag, startPoint x: 285, startPoint y: 187, endPoint x: 204, endPoint y: 185, distance: 80.3
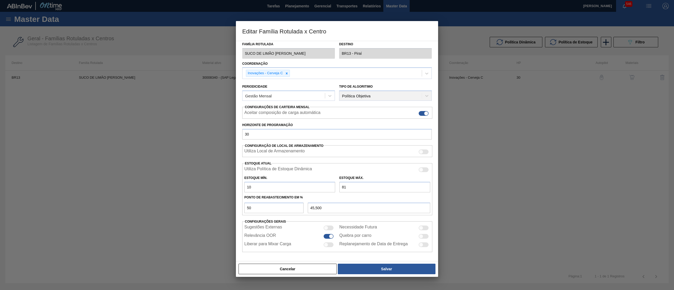
click at [204, 185] on div "Editar Família Rotulada x Centro Carteira Suco Família Suco Família Rotulada SU…" at bounding box center [337, 145] width 674 height 290
type input "2"
type input "41,500"
type input "28"
type input "54,500"
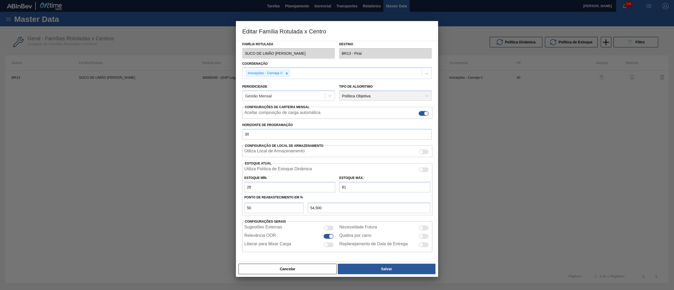
type input "280"
type input "180,500"
type input "280"
drag, startPoint x: 349, startPoint y: 188, endPoint x: 309, endPoint y: 191, distance: 39.8
click at [309, 191] on div "Estoque Mín. 280 Estoque Máx. 81" at bounding box center [337, 182] width 190 height 19
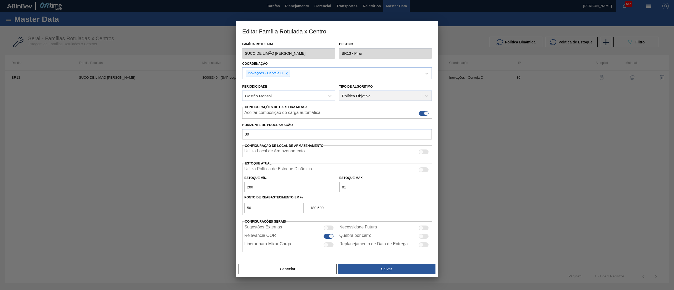
type input "3"
type input "141,500"
type input "33"
type input "156,500"
type input "337"
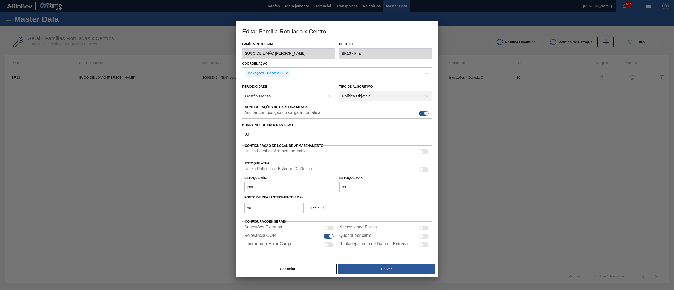
type input "308,500"
type input "3.370"
type input "1.825,000"
type input "3.370"
click at [373, 271] on button "Salvar" at bounding box center [387, 269] width 98 height 11
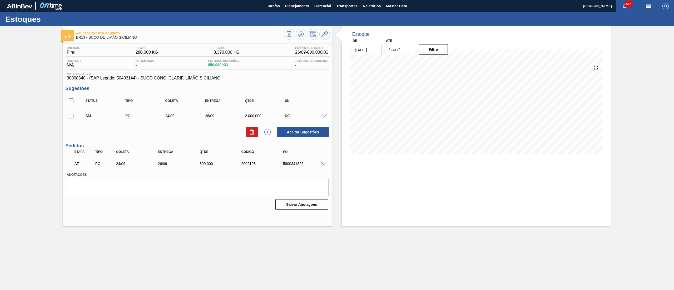
click at [71, 119] on input "checkbox" at bounding box center [71, 116] width 11 height 11
click at [322, 130] on button "Aceitar Sugestões" at bounding box center [303, 132] width 53 height 11
checkbox input "false"
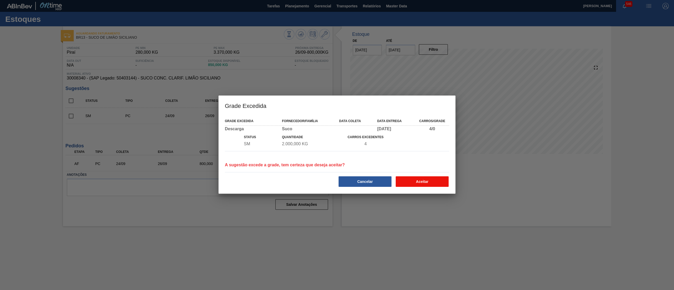
click at [425, 184] on button "Aceitar" at bounding box center [422, 181] width 53 height 11
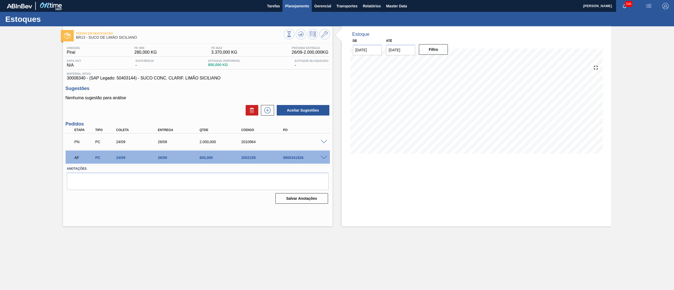
click at [295, 3] on span "Planejamento" at bounding box center [297, 6] width 24 height 6
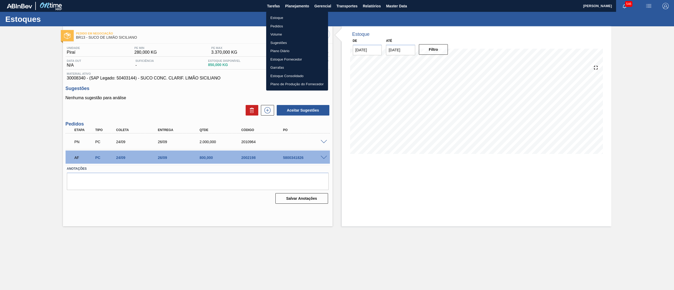
click at [294, 16] on li "Estoque" at bounding box center [297, 18] width 62 height 8
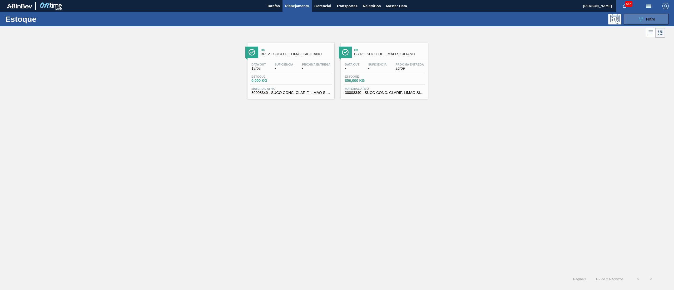
click at [636, 22] on button "089F7B8B-B2A5-4AFE-B5C0-19BA573D28AC Filtro" at bounding box center [646, 19] width 45 height 11
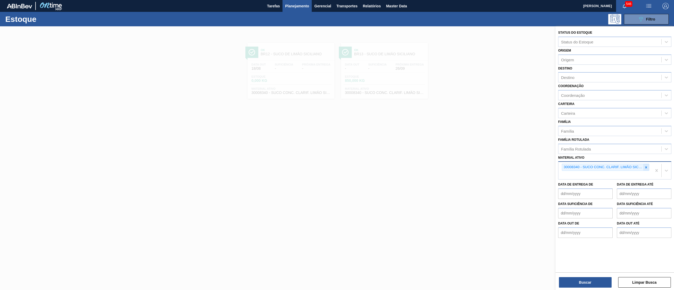
click at [647, 167] on icon at bounding box center [646, 168] width 4 height 4
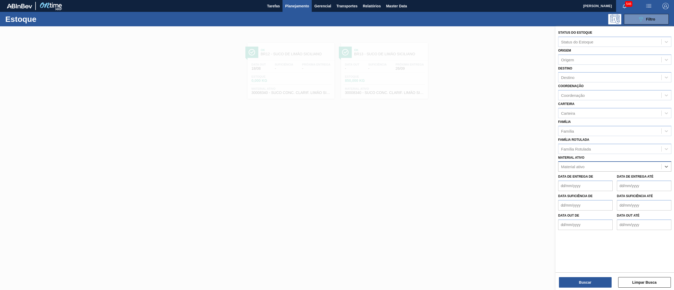
paste ativo "30034518"
type ativo "30034518"
click at [623, 181] on div "30034518 - ENZIMA ALPHALASE THP 28KG" at bounding box center [614, 180] width 113 height 10
click at [591, 277] on button "Buscar" at bounding box center [585, 282] width 53 height 11
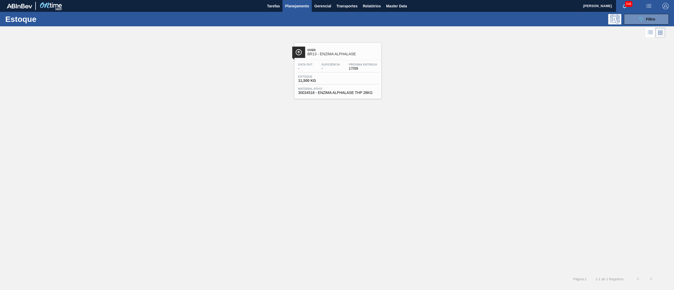
click at [351, 92] on span "30034518 - ENZIMA ALPHALASE THP 28KG" at bounding box center [337, 93] width 79 height 4
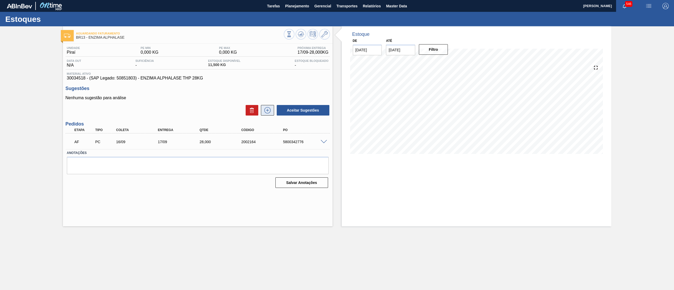
click at [267, 114] on button at bounding box center [267, 110] width 13 height 11
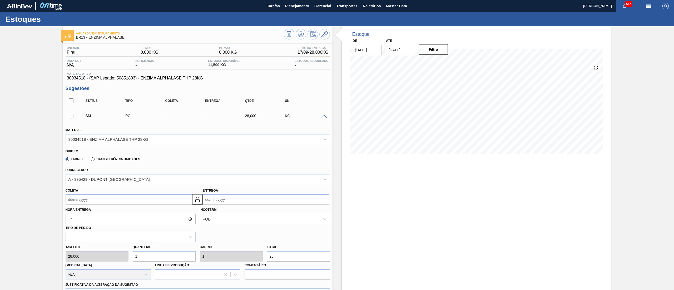
scroll to position [139, 0]
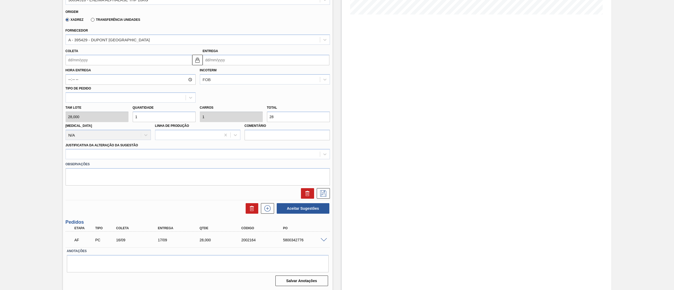
click at [99, 63] on input "Coleta" at bounding box center [129, 60] width 127 height 11
click at [101, 72] on div "agosto 2025" at bounding box center [97, 72] width 63 height 4
click at [123, 72] on button "Next Month" at bounding box center [125, 73] width 4 height 4
click at [81, 107] on div "15" at bounding box center [80, 106] width 7 height 7
type input "[DATE]"
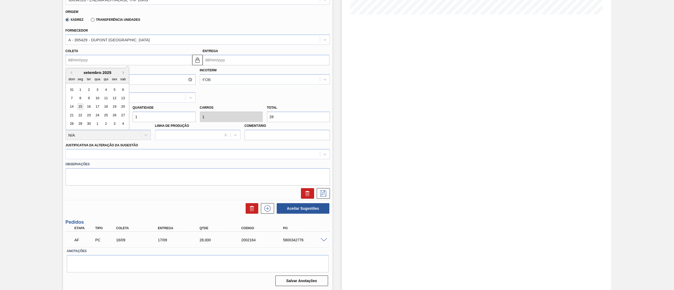
type input "[DATE]"
click at [86, 62] on input "[DATE]" at bounding box center [129, 60] width 127 height 11
click at [109, 106] on div "18" at bounding box center [105, 106] width 7 height 7
type input "[DATE]"
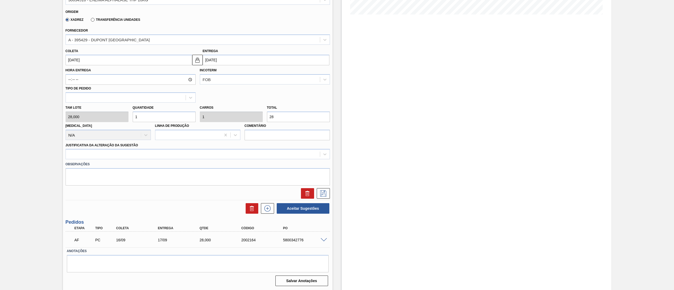
click at [108, 113] on div "[PERSON_NAME] 28,000 Quantidade 1 Carros 1 Total 28 [MEDICAL_DATA] N/A Linha de…" at bounding box center [197, 122] width 268 height 38
type input "3"
type input "84"
type input "3"
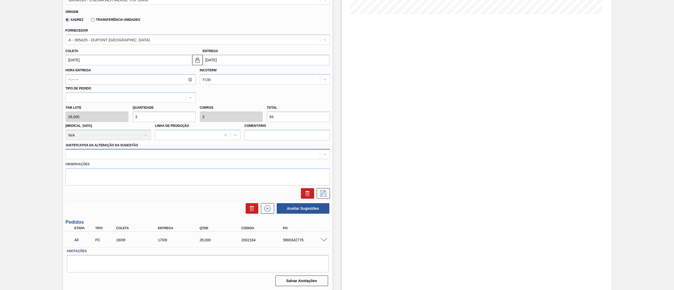
click at [142, 155] on div at bounding box center [193, 155] width 254 height 8
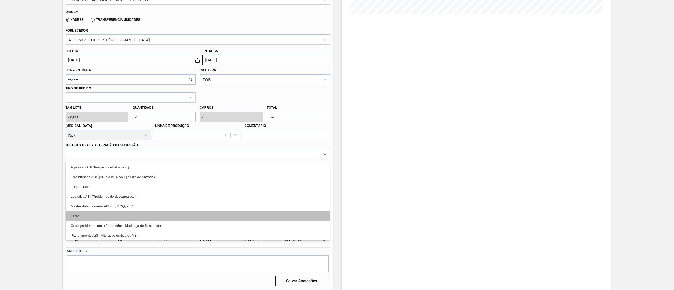
click at [123, 213] on div "Outro" at bounding box center [198, 216] width 264 height 10
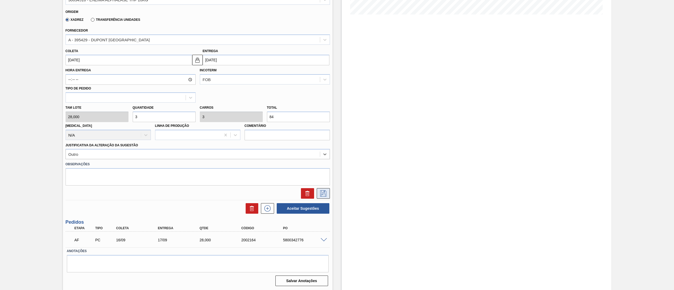
click at [319, 193] on icon at bounding box center [323, 193] width 8 height 6
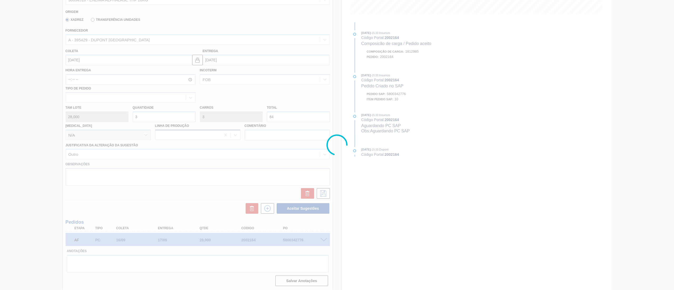
scroll to position [0, 0]
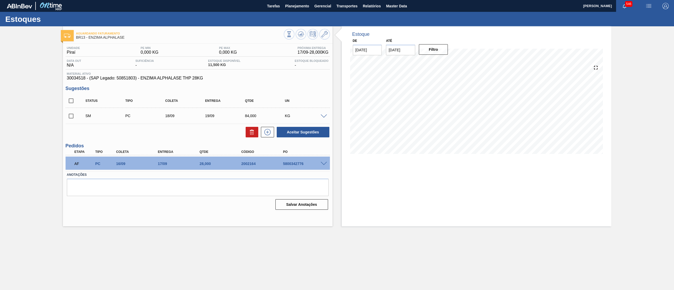
click at [72, 117] on input "checkbox" at bounding box center [71, 116] width 11 height 11
click at [293, 133] on button "Aceitar Sugestões" at bounding box center [303, 132] width 53 height 11
checkbox input "false"
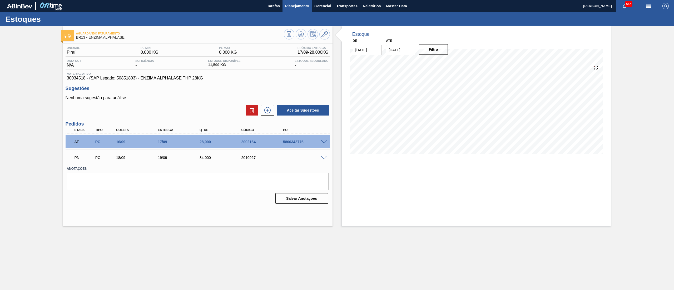
click at [292, 5] on span "Planejamento" at bounding box center [297, 6] width 24 height 6
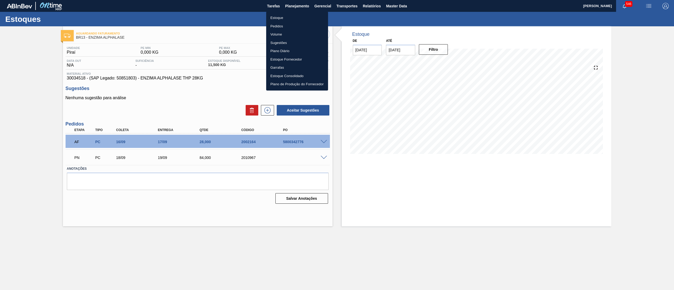
click at [290, 17] on li "Estoque" at bounding box center [297, 18] width 62 height 8
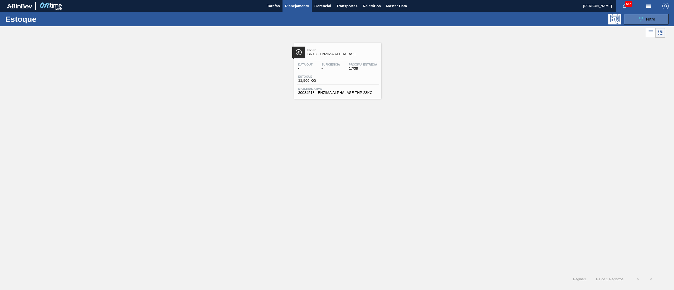
click at [629, 20] on button "089F7B8B-B2A5-4AFE-B5C0-19BA573D28AC Filtro" at bounding box center [646, 19] width 45 height 11
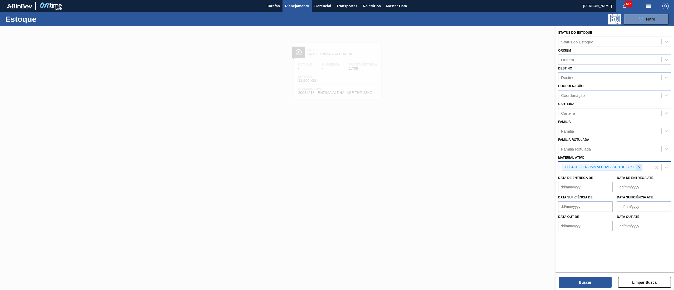
click at [639, 169] on div at bounding box center [639, 167] width 6 height 7
paste ativo "30034339"
type ativo "30034339"
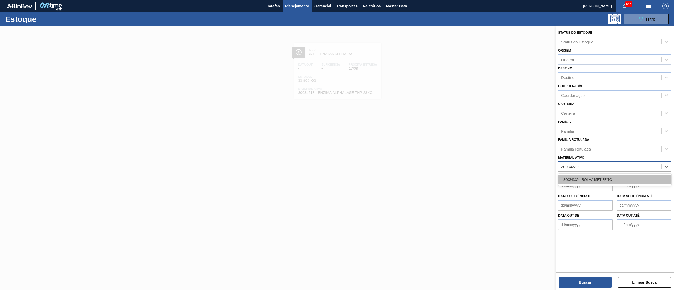
click at [610, 181] on div "30034339 - ROLHA MET FF TO" at bounding box center [614, 180] width 113 height 10
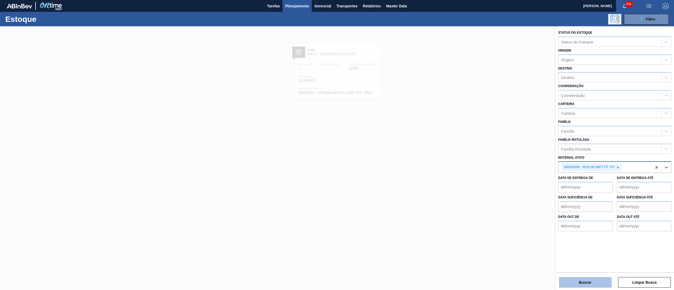
click at [570, 285] on button "Buscar" at bounding box center [585, 282] width 53 height 11
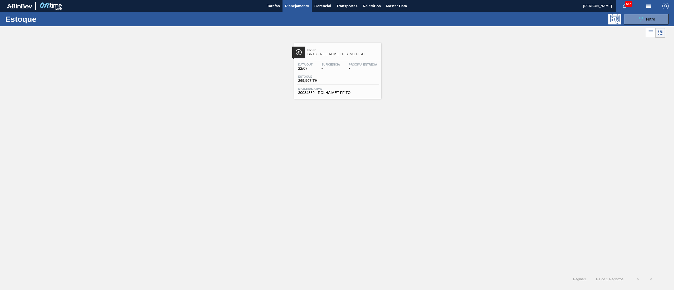
click at [347, 96] on div "Data out 22/07 Suficiência - Próxima Entrega - Estoque 269,507 TH Material ativ…" at bounding box center [337, 78] width 87 height 36
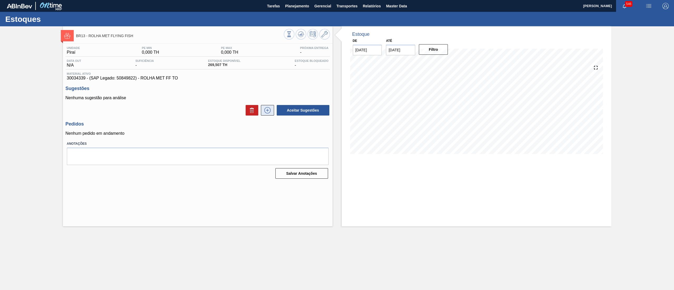
click at [270, 110] on icon at bounding box center [267, 110] width 8 height 6
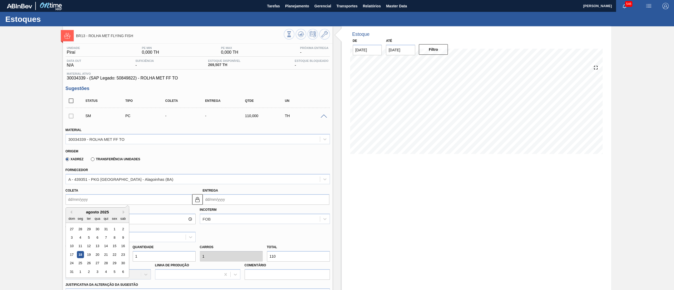
click at [127, 197] on input "Coleta" at bounding box center [129, 199] width 127 height 11
click at [109, 212] on div "agosto 2025" at bounding box center [97, 212] width 63 height 4
click at [124, 212] on button "Next Month" at bounding box center [125, 212] width 4 height 4
click at [102, 246] on div "18" at bounding box center [105, 246] width 7 height 7
type input "[DATE]"
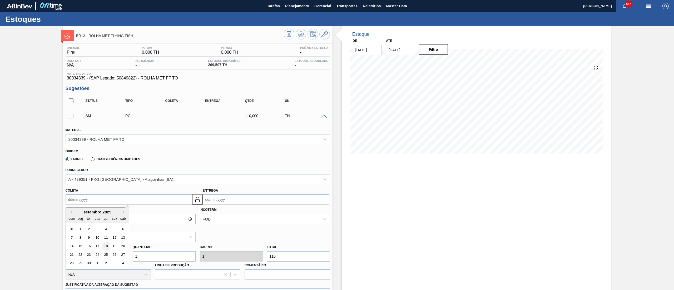
type input "[DATE]"
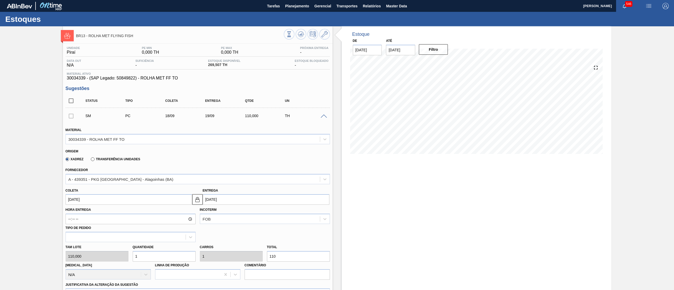
click at [111, 257] on div "[PERSON_NAME] 110,000 Quantidade 1 Carros 1 Total 110 [MEDICAL_DATA] N/A Linha …" at bounding box center [197, 261] width 268 height 38
click at [114, 252] on div "[PERSON_NAME] 110,000 Quantidade 1 Carros 1 Total 110 [MEDICAL_DATA] N/A Linha …" at bounding box center [197, 261] width 268 height 38
type input "5"
type input "550"
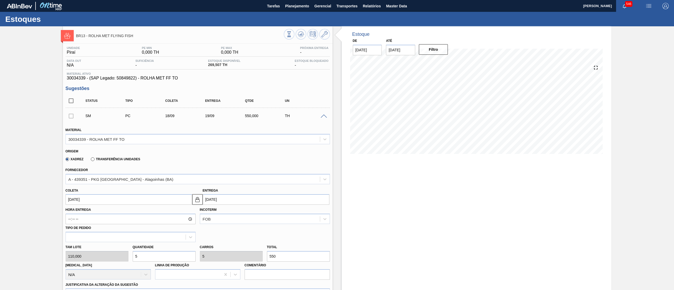
click at [122, 256] on div "[PERSON_NAME] 110,000 Quantidade 5 Carros 5 Total 550 [MEDICAL_DATA] N/A Linha …" at bounding box center [197, 261] width 268 height 38
type input "1"
type input "110"
type input "10"
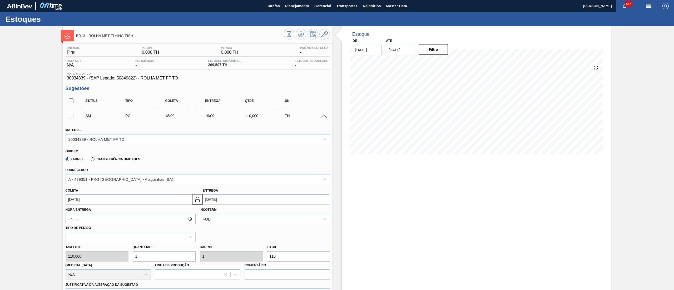
type input "10"
type input "1.100"
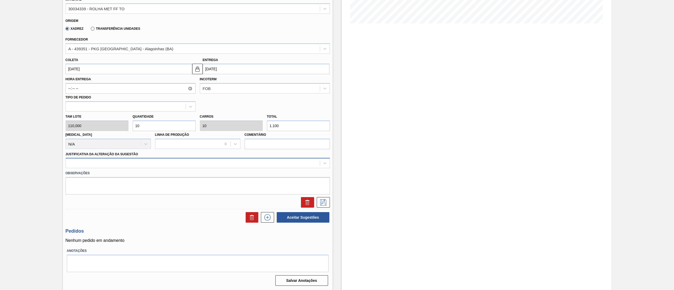
type input "10"
click at [118, 164] on div at bounding box center [193, 164] width 254 height 8
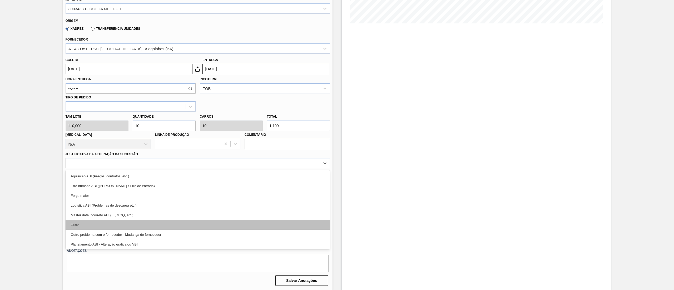
click at [112, 224] on div "Outro" at bounding box center [198, 225] width 264 height 10
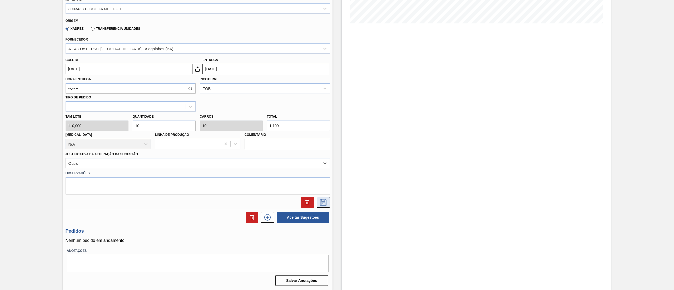
click at [325, 204] on icon at bounding box center [323, 202] width 6 height 6
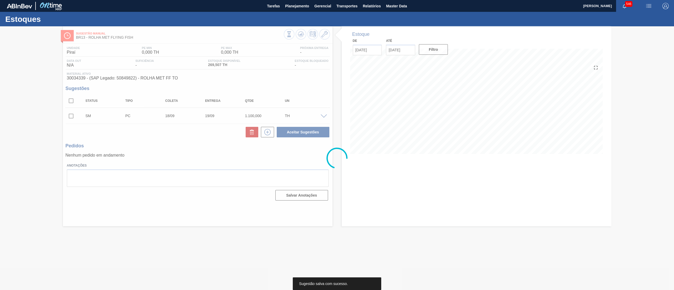
scroll to position [0, 0]
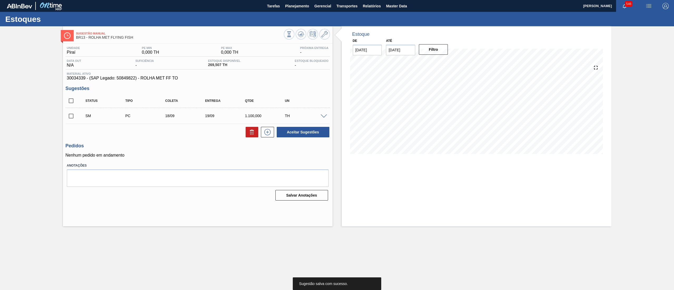
click at [69, 116] on input "checkbox" at bounding box center [71, 116] width 11 height 11
click at [288, 129] on button "Aceitar Sugestões" at bounding box center [303, 132] width 53 height 11
checkbox input "false"
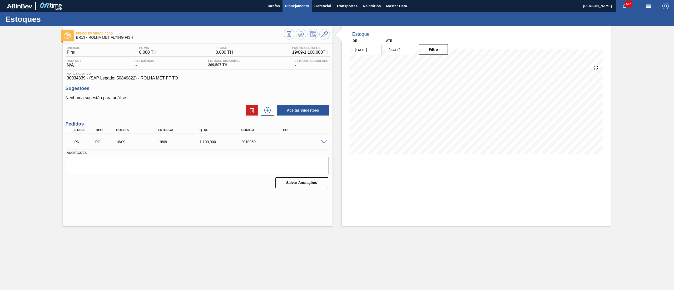
click at [297, 4] on span "Planejamento" at bounding box center [297, 6] width 24 height 6
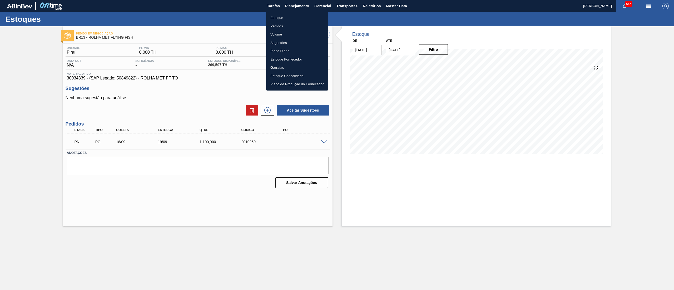
click at [295, 16] on li "Estoque" at bounding box center [297, 18] width 62 height 8
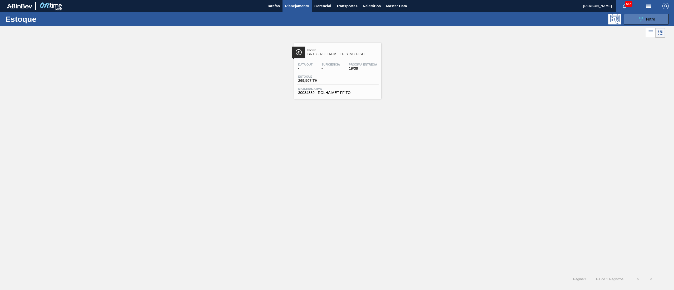
click at [632, 24] on button "089F7B8B-B2A5-4AFE-B5C0-19BA573D28AC Filtro" at bounding box center [646, 19] width 45 height 11
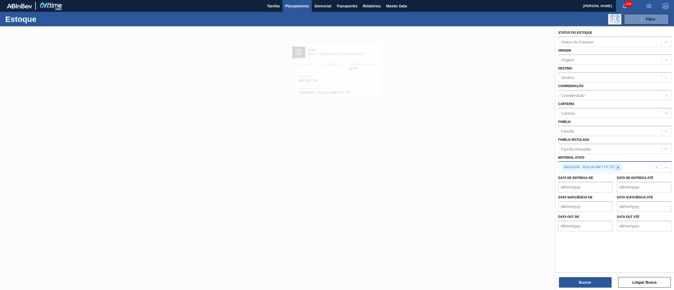
click at [617, 166] on icon at bounding box center [618, 167] width 2 height 2
paste ativo "30034486"
type ativo "30034486"
click at [611, 179] on div "30034486 - ROTULO FRONT FLYING FISH 330ML" at bounding box center [614, 180] width 113 height 10
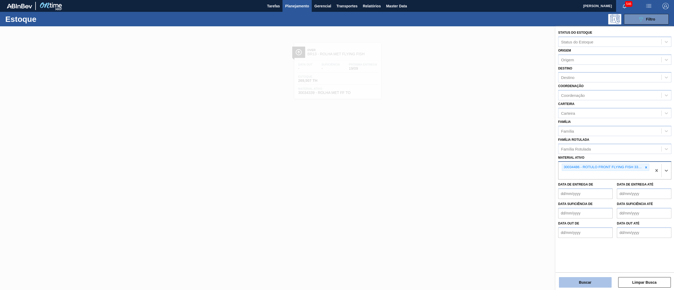
click at [567, 278] on button "Buscar" at bounding box center [585, 282] width 53 height 11
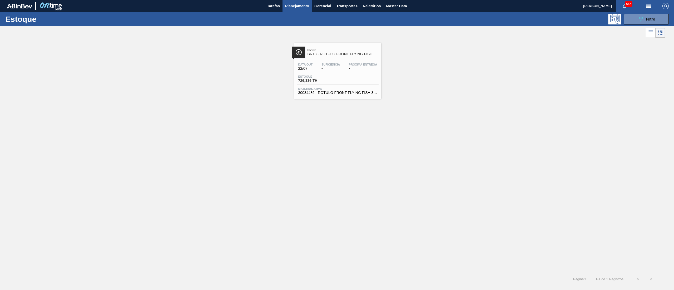
click at [340, 94] on span "30034486 - ROTULO FRONT FLYING FISH 330ML" at bounding box center [337, 93] width 79 height 4
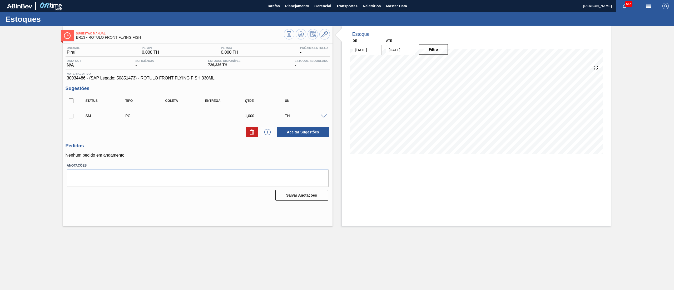
click at [321, 116] on span at bounding box center [324, 116] width 6 height 4
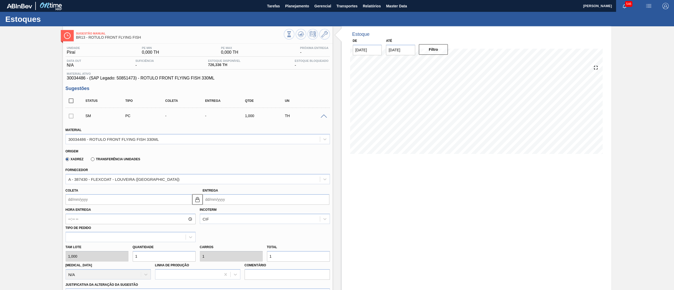
scroll to position [131, 0]
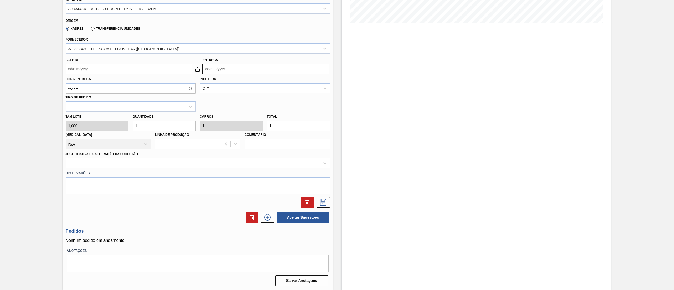
click at [99, 128] on div "[PERSON_NAME] 1,000 Quantidade 1 Carros 1 Total 1 [MEDICAL_DATA] N/A Linha de P…" at bounding box center [197, 131] width 268 height 38
type input "10"
type input "100"
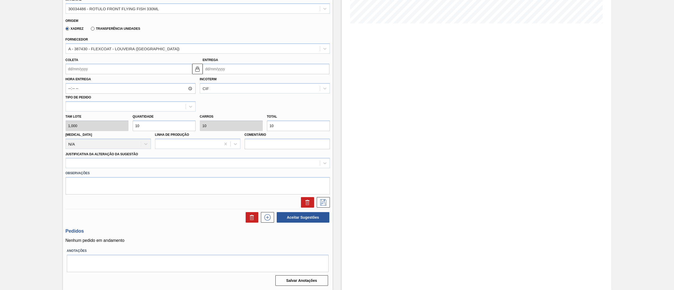
type input "100"
type input "1.000"
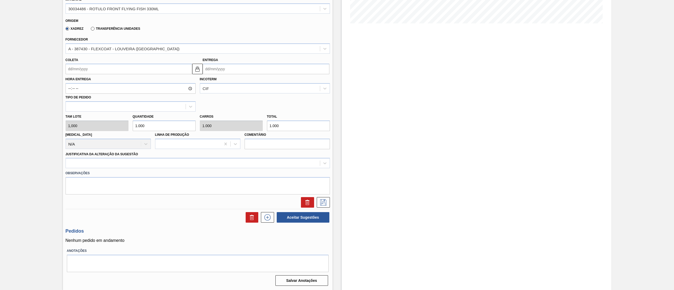
type input "1.000"
drag, startPoint x: 89, startPoint y: 72, endPoint x: 91, endPoint y: 74, distance: 3.0
click at [89, 72] on input "Coleta" at bounding box center [129, 69] width 127 height 11
click at [98, 84] on div "qua" at bounding box center [97, 87] width 7 height 7
click at [125, 81] on button "Next Month" at bounding box center [125, 82] width 4 height 4
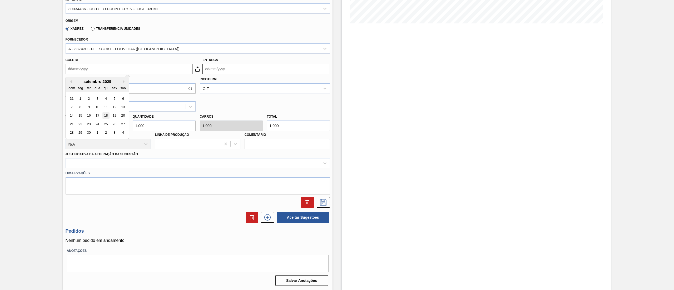
click at [106, 115] on div "18" at bounding box center [105, 115] width 7 height 7
type input "[DATE]"
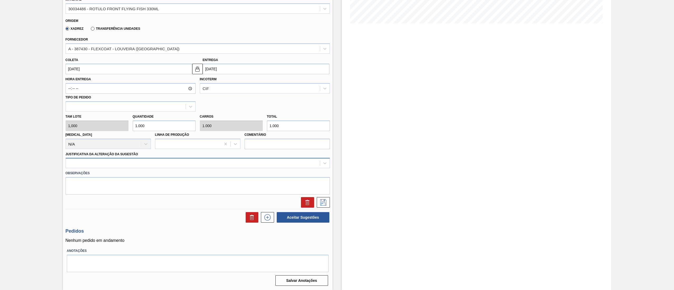
click at [114, 162] on div at bounding box center [193, 164] width 254 height 8
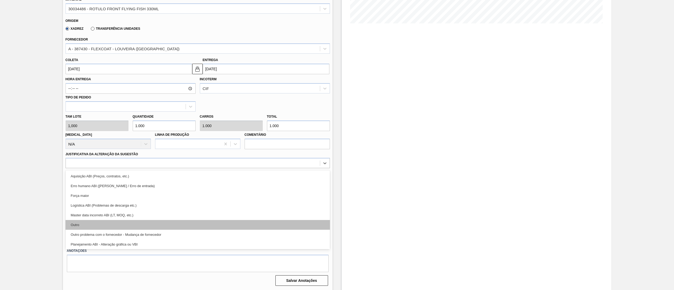
click at [100, 224] on div "Outro" at bounding box center [198, 225] width 264 height 10
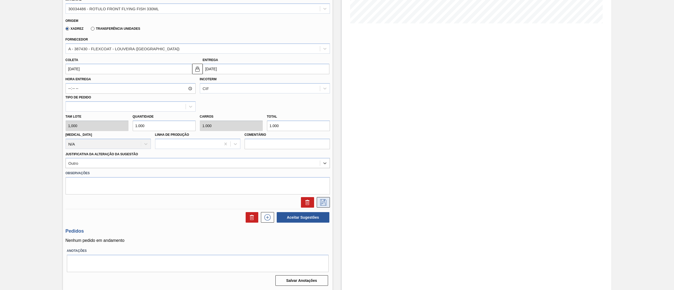
click at [328, 204] on button at bounding box center [323, 202] width 13 height 11
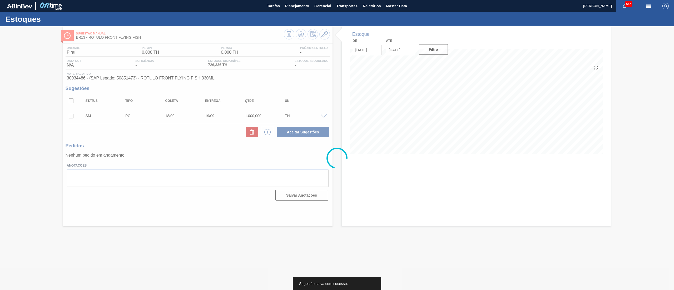
scroll to position [0, 0]
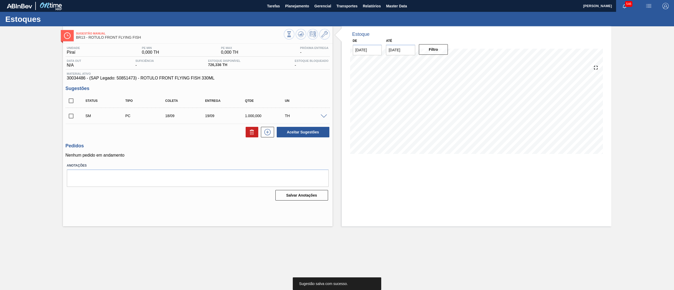
click at [69, 119] on input "checkbox" at bounding box center [71, 116] width 11 height 11
click at [294, 132] on button "Aceitar Sugestões" at bounding box center [303, 132] width 53 height 11
checkbox input "false"
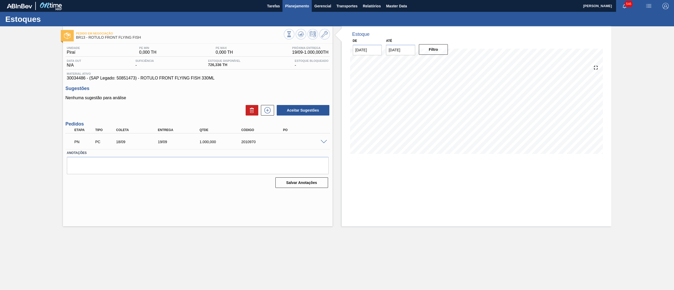
click at [305, 9] on button "Planejamento" at bounding box center [296, 6] width 29 height 12
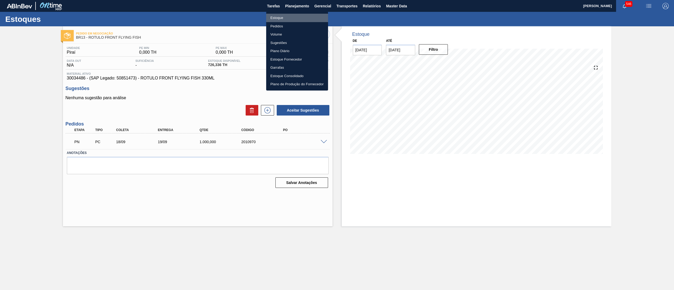
click at [304, 16] on li "Estoque" at bounding box center [297, 18] width 62 height 8
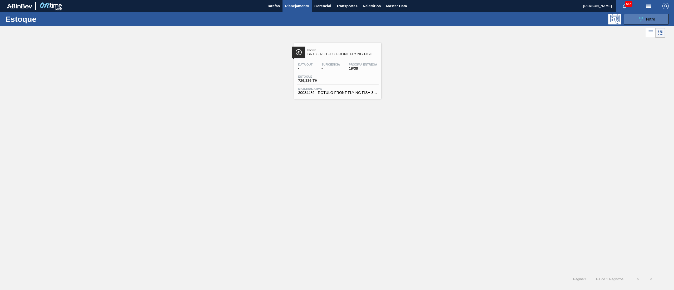
click at [634, 19] on button "089F7B8B-B2A5-4AFE-B5C0-19BA573D28AC Filtro" at bounding box center [646, 19] width 45 height 11
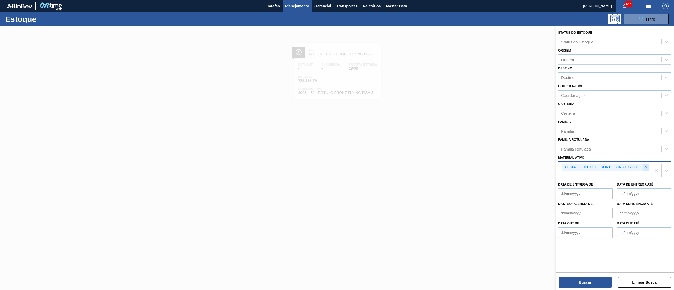
click at [646, 166] on icon at bounding box center [646, 167] width 2 height 2
paste ativo "30034488"
type ativo "30034488"
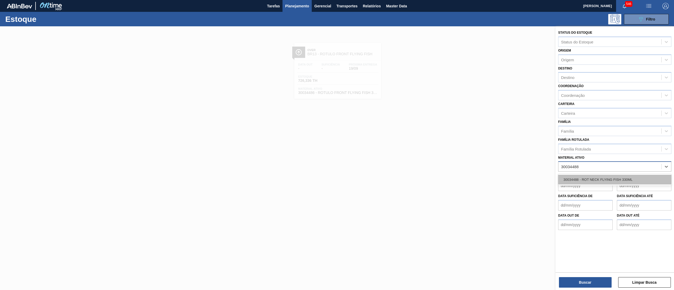
click at [610, 180] on div "30034488 - ROT NECK FLYING FISH 330ML" at bounding box center [614, 180] width 113 height 10
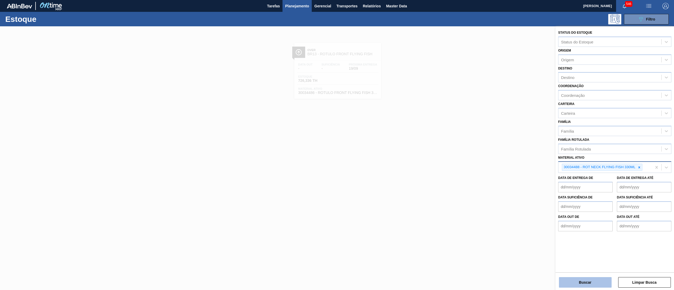
click at [582, 284] on button "Buscar" at bounding box center [585, 282] width 53 height 11
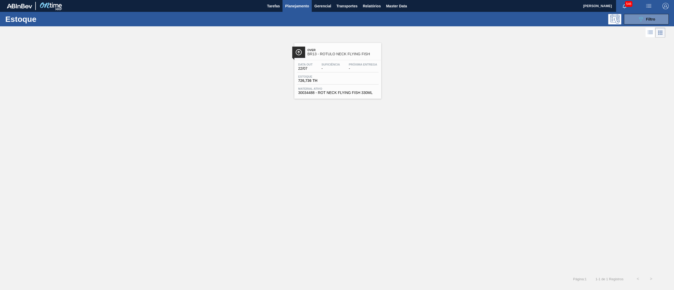
click at [334, 86] on div "Data out 22/07 Suficiência - Próxima Entrega - Estoque 726,736 TH Material ativ…" at bounding box center [337, 78] width 87 height 36
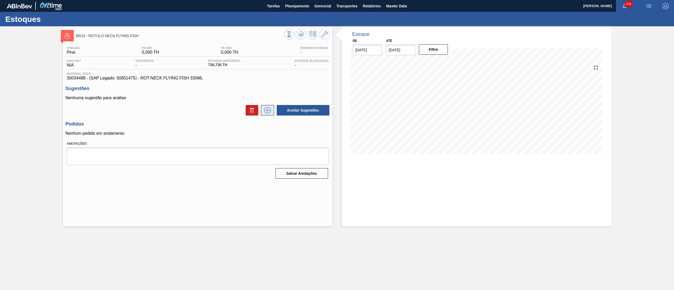
click at [265, 113] on icon at bounding box center [267, 110] width 8 height 6
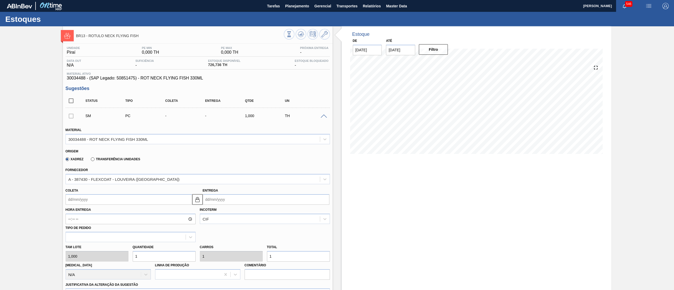
click at [160, 200] on input "Coleta" at bounding box center [129, 199] width 127 height 11
click at [123, 213] on button "Next Month" at bounding box center [125, 212] width 4 height 4
click at [106, 246] on div "18" at bounding box center [105, 246] width 7 height 7
type input "[DATE]"
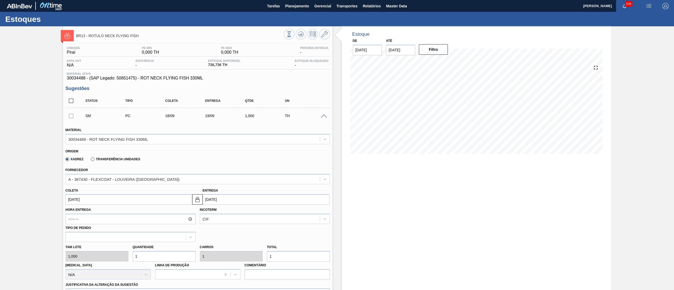
click at [113, 258] on div "[PERSON_NAME] 1,000 Quantidade 1 Carros 1 Total 1 [MEDICAL_DATA] N/A Linha de P…" at bounding box center [197, 261] width 268 height 38
type input "10"
type input "100"
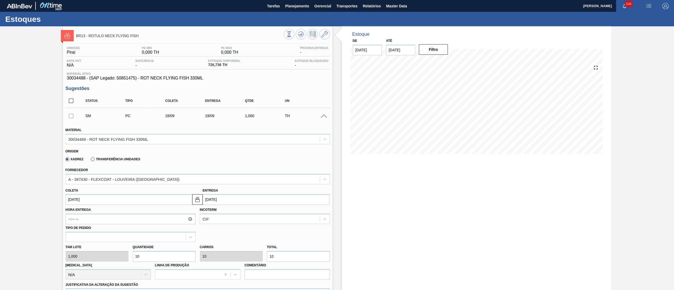
type input "100"
type input "1.000"
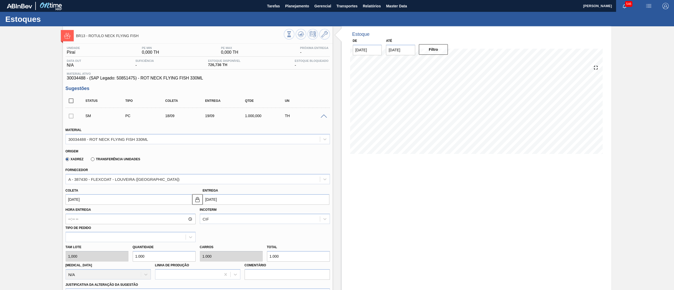
scroll to position [131, 0]
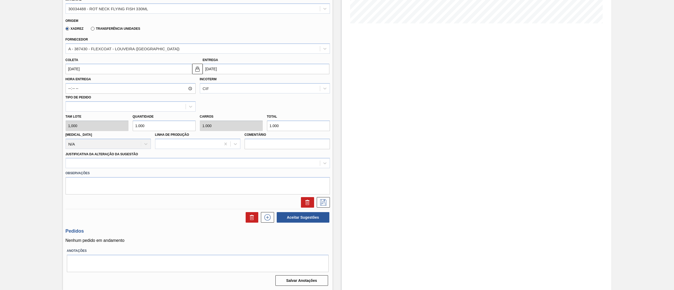
type input "1.000"
click at [106, 156] on div "Justificativa da Alteração da Sugestão" at bounding box center [198, 160] width 264 height 18
click at [104, 163] on div at bounding box center [193, 164] width 254 height 8
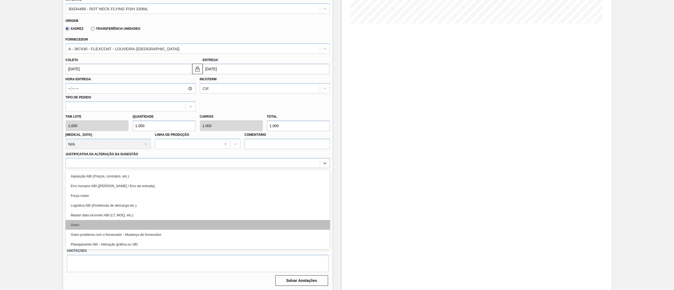
click at [97, 224] on div "Outro" at bounding box center [198, 225] width 264 height 10
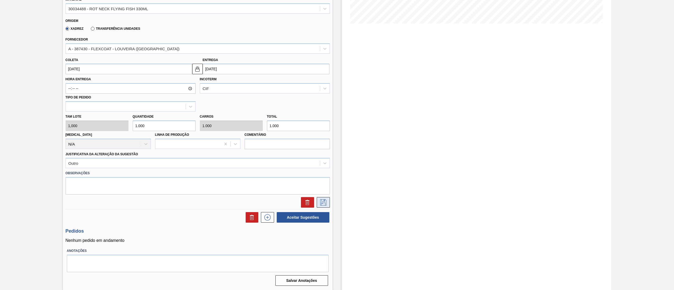
click at [325, 201] on icon at bounding box center [323, 202] width 8 height 6
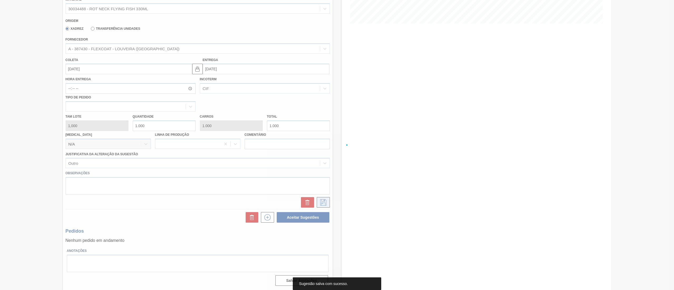
scroll to position [0, 0]
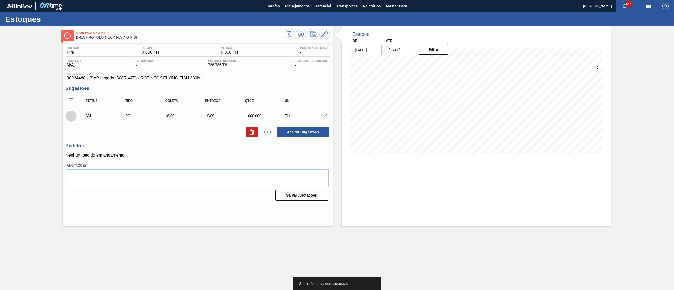
click at [70, 120] on input "checkbox" at bounding box center [71, 116] width 11 height 11
click at [297, 129] on button "Aceitar Sugestões" at bounding box center [303, 132] width 53 height 11
checkbox input "false"
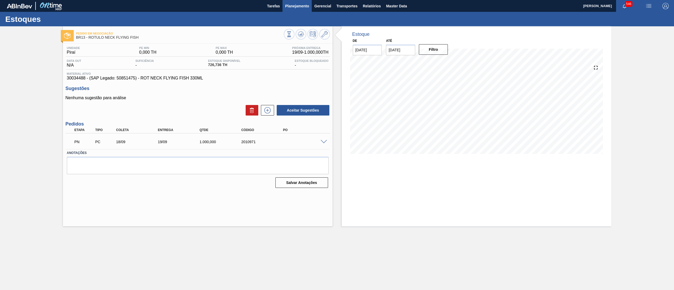
click at [308, 6] on span "Planejamento" at bounding box center [297, 6] width 24 height 6
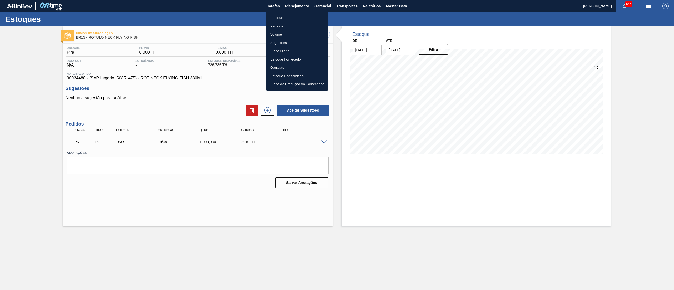
click at [292, 15] on li "Estoque" at bounding box center [297, 18] width 62 height 8
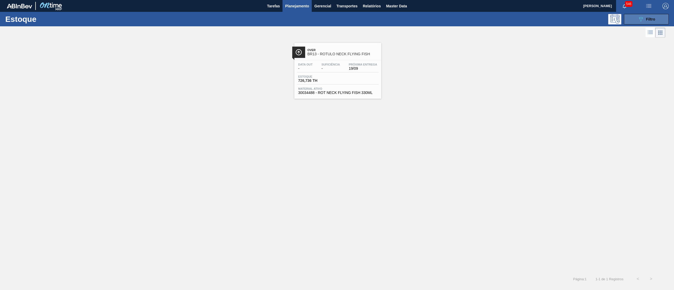
click at [652, 23] on button "089F7B8B-B2A5-4AFE-B5C0-19BA573D28AC Filtro" at bounding box center [646, 19] width 45 height 11
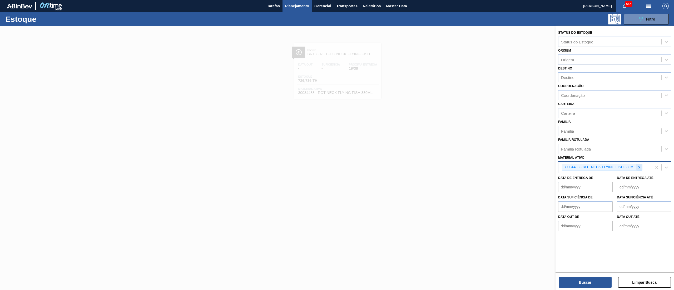
click at [639, 166] on icon at bounding box center [639, 168] width 4 height 4
paste ativo "30034340"
type ativo "30034340"
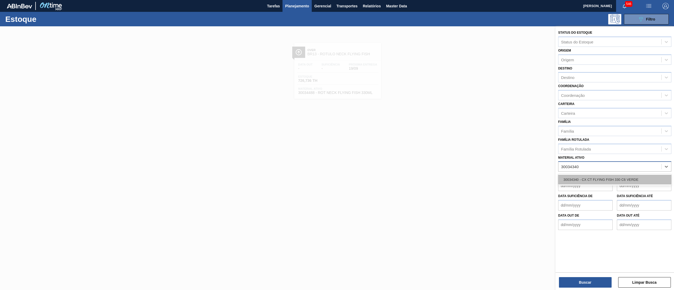
click at [607, 178] on div "30034340 - CX CT FLYING FISH 330 C6 VERDE" at bounding box center [614, 180] width 113 height 10
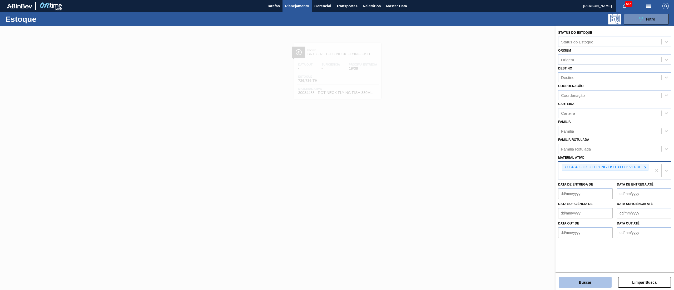
click at [572, 281] on button "Buscar" at bounding box center [585, 282] width 53 height 11
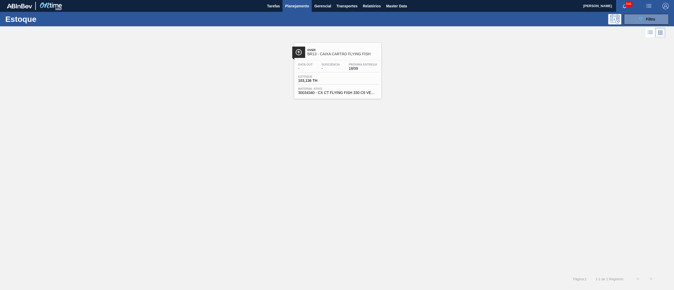
click at [351, 93] on span "30034340 - CX CT FLYING FISH 330 C6 VERDE" at bounding box center [337, 93] width 79 height 4
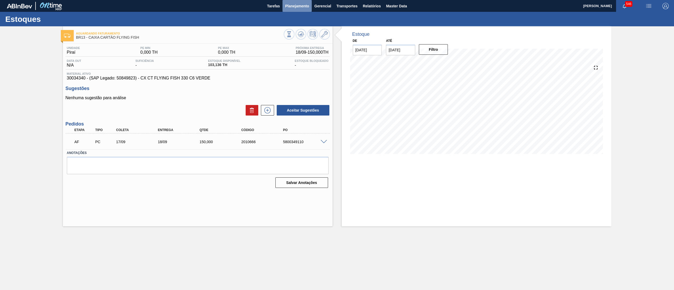
click at [296, 0] on button "Planejamento" at bounding box center [296, 6] width 29 height 12
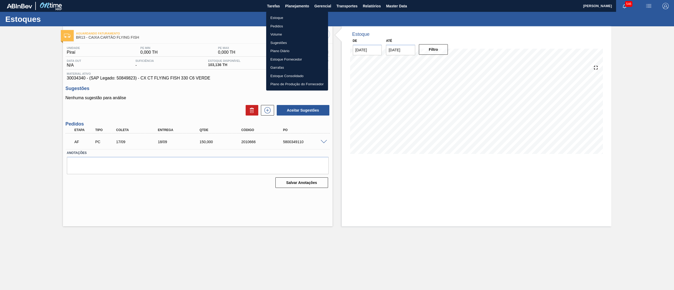
click at [292, 17] on li "Estoque" at bounding box center [297, 18] width 62 height 8
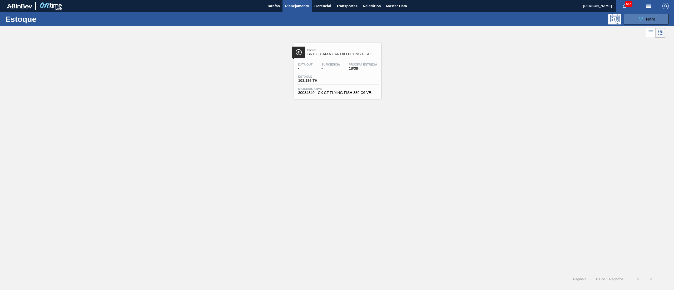
click at [631, 16] on button "089F7B8B-B2A5-4AFE-B5C0-19BA573D28AC Filtro" at bounding box center [646, 19] width 45 height 11
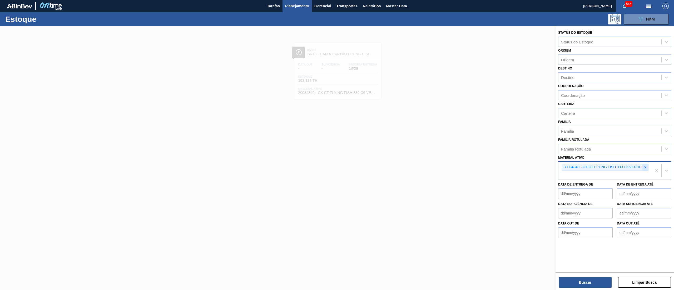
click at [647, 166] on div at bounding box center [645, 167] width 6 height 7
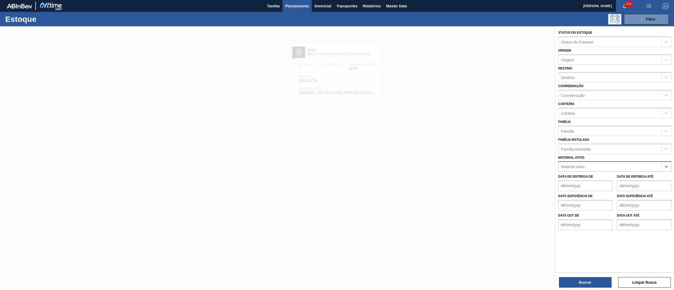
paste ativo "30034670"
type ativo "30034670"
click at [631, 175] on div "30034670 - FILME CONTR 700X80 FLYING FISH 350ML" at bounding box center [614, 180] width 113 height 10
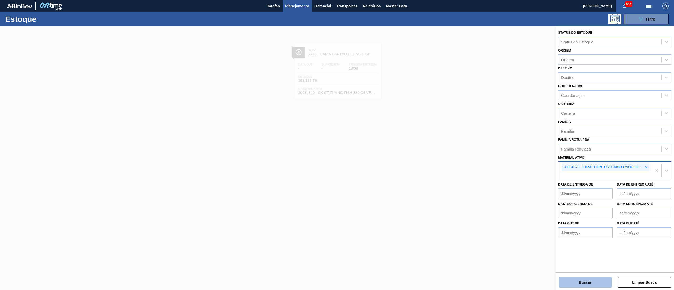
click at [580, 282] on button "Buscar" at bounding box center [585, 282] width 53 height 11
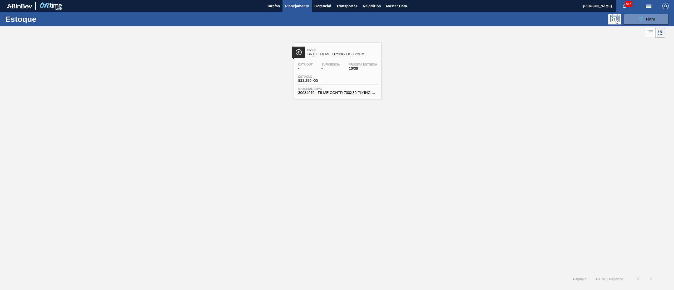
click at [344, 85] on div "Data out - Suficiência - Próxima Entrega 16/09 Estoque 831,250 KG Material ativ…" at bounding box center [337, 78] width 87 height 36
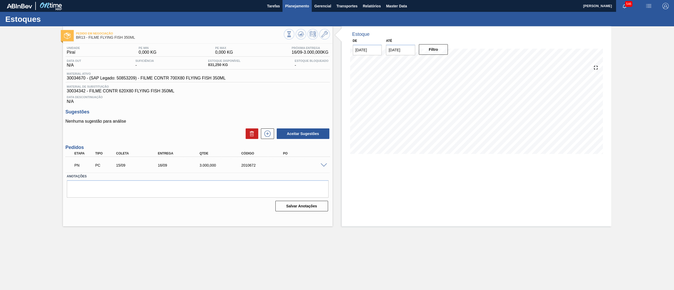
click at [292, 7] on span "Planejamento" at bounding box center [297, 6] width 24 height 6
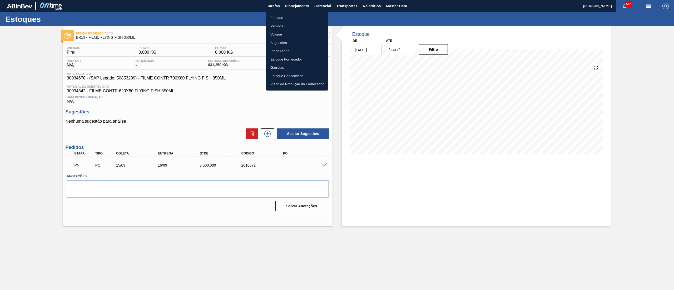
click at [292, 14] on li "Estoque" at bounding box center [297, 18] width 62 height 8
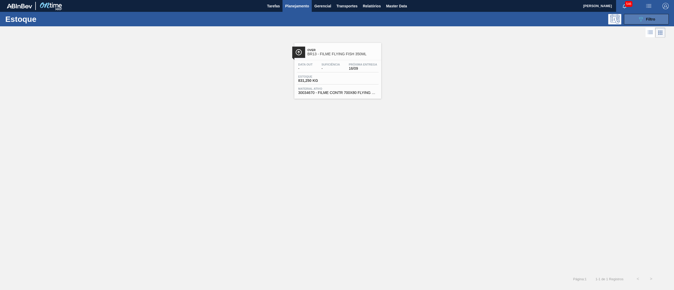
click at [659, 16] on button "089F7B8B-B2A5-4AFE-B5C0-19BA573D28AC Filtro" at bounding box center [646, 19] width 45 height 11
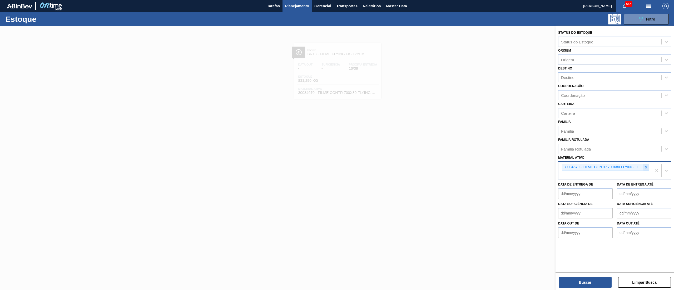
click at [643, 166] on div at bounding box center [646, 167] width 6 height 7
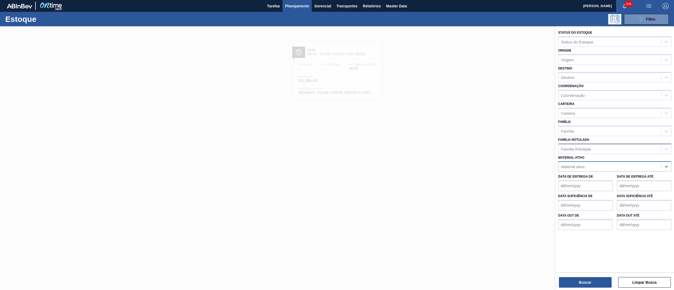
click at [627, 148] on div "Família Rotulada" at bounding box center [609, 149] width 103 height 8
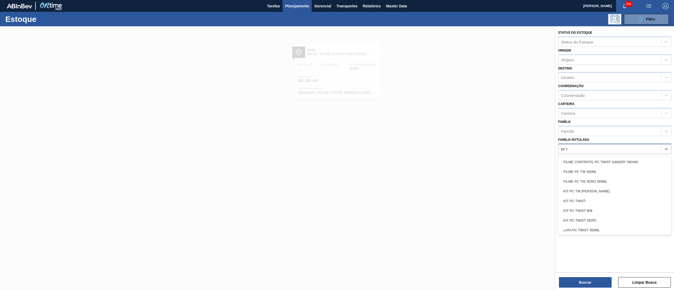
type Rotulada "pc tw"
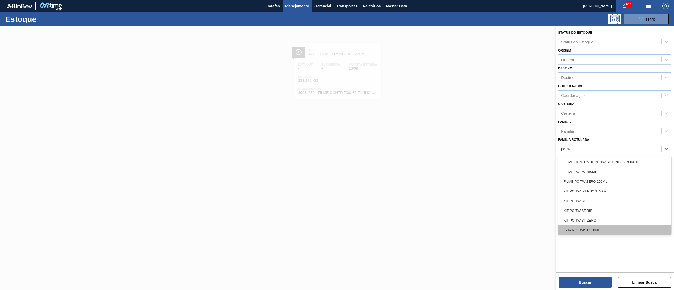
click at [606, 225] on div "LATA PC TWIST 350ML" at bounding box center [614, 230] width 113 height 10
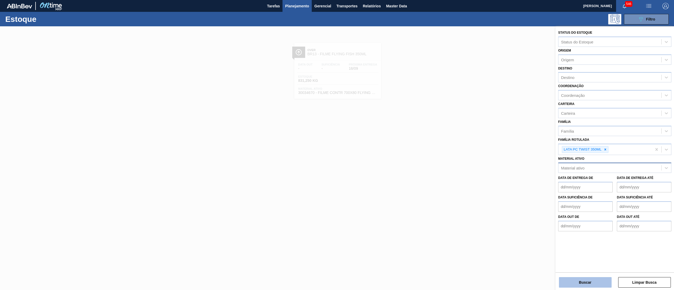
click at [582, 285] on button "Buscar" at bounding box center [585, 282] width 53 height 11
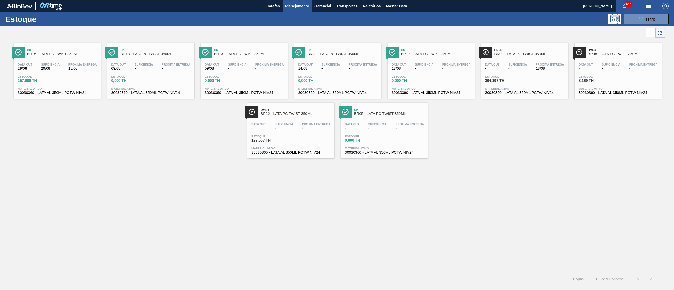
click at [309, 151] on span "30030360 - LATA AL 350ML PCTW NIV24" at bounding box center [290, 153] width 79 height 4
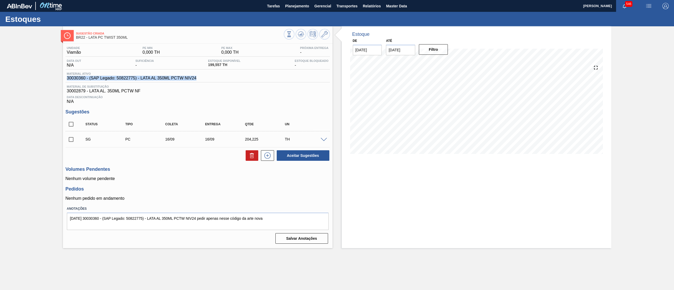
drag, startPoint x: 199, startPoint y: 79, endPoint x: 38, endPoint y: 82, distance: 160.8
click at [38, 82] on div "Sugestão Criada BR22 - LATA PC TWIST 350ML Unidade Viamão PE MIN 0,000 TH PE MA…" at bounding box center [337, 137] width 674 height 222
copy span "30030360 - (SAP Legado: 50822775) - LATA AL 350ML PCTW NIV24"
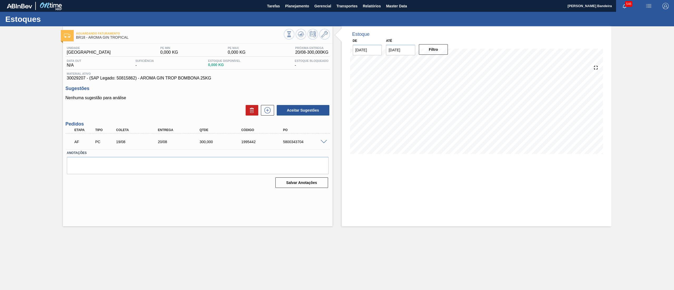
click at [335, 131] on div "Estoque De 18/08/2025 Até 01/09/2025 Filtro" at bounding box center [471, 126] width 279 height 200
